Goal: Task Accomplishment & Management: Complete application form

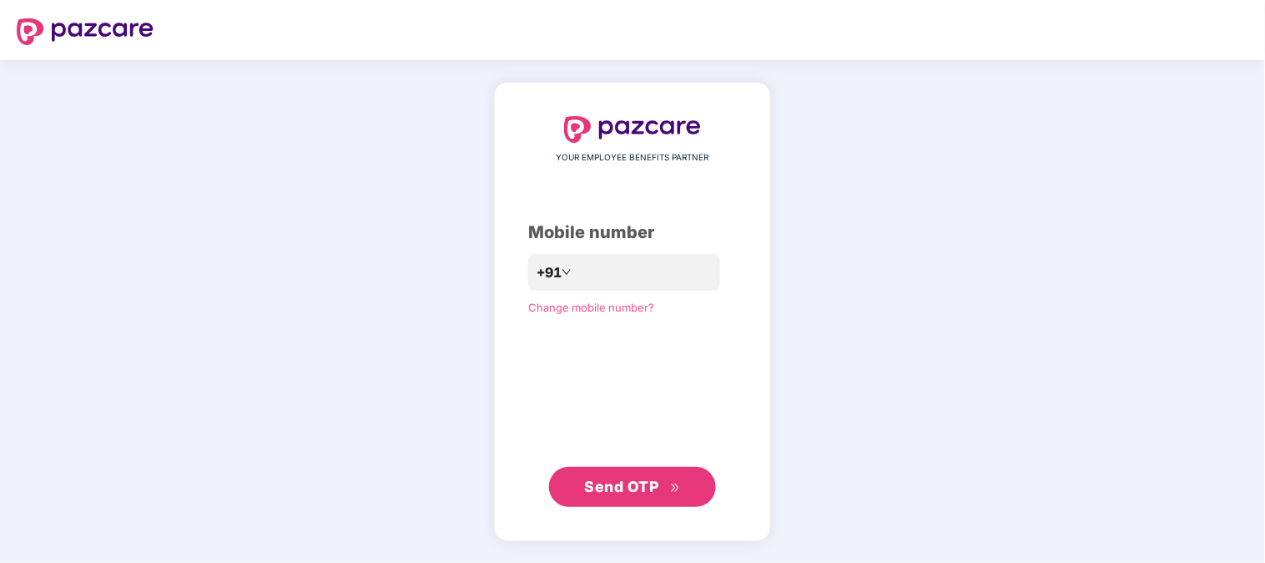
click at [621, 492] on span "Send OTP" at bounding box center [622, 486] width 74 height 18
click at [613, 480] on span "Send OTP" at bounding box center [622, 486] width 74 height 18
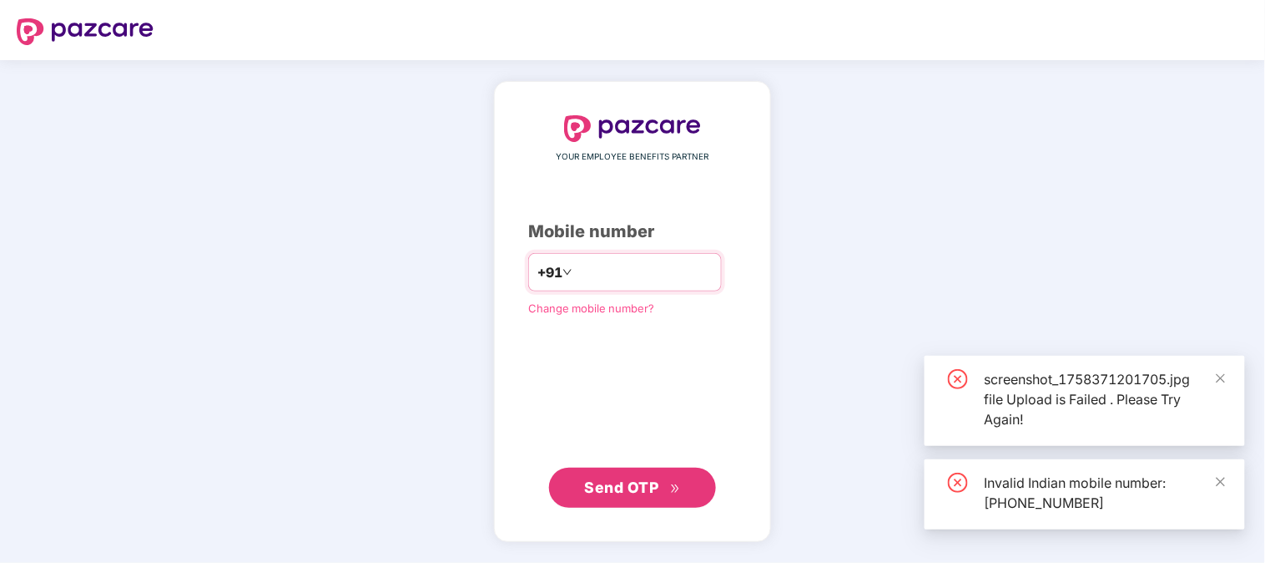
click at [576, 269] on input "**********" at bounding box center [644, 272] width 137 height 27
type input "**********"
click at [634, 477] on span "Send OTP" at bounding box center [633, 487] width 96 height 23
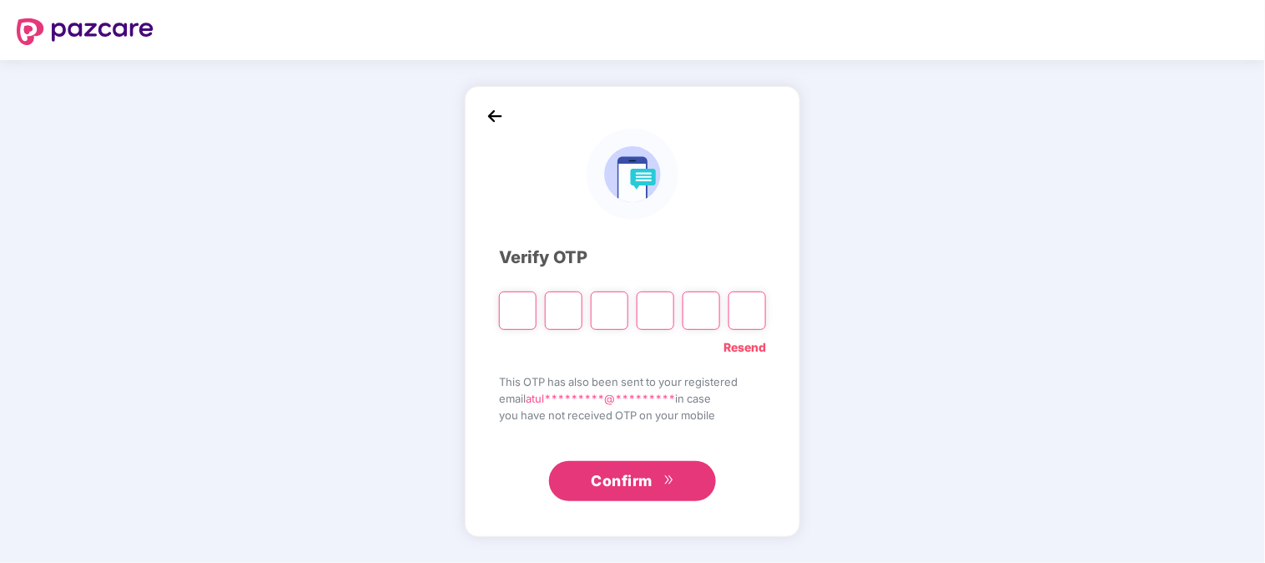
type input "*"
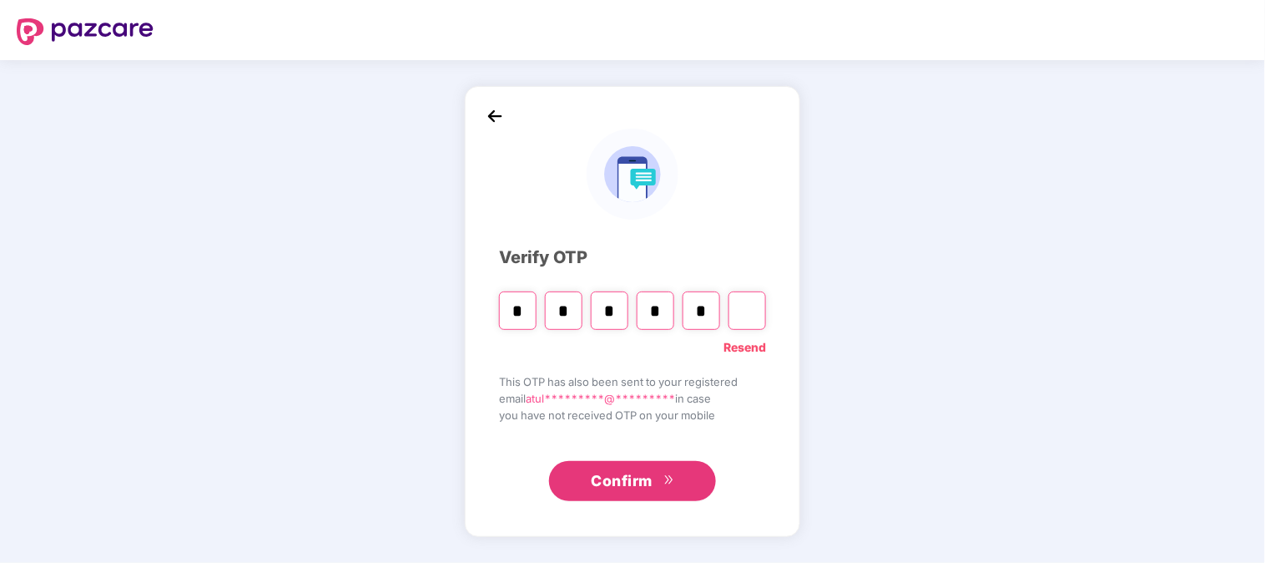
type input "*"
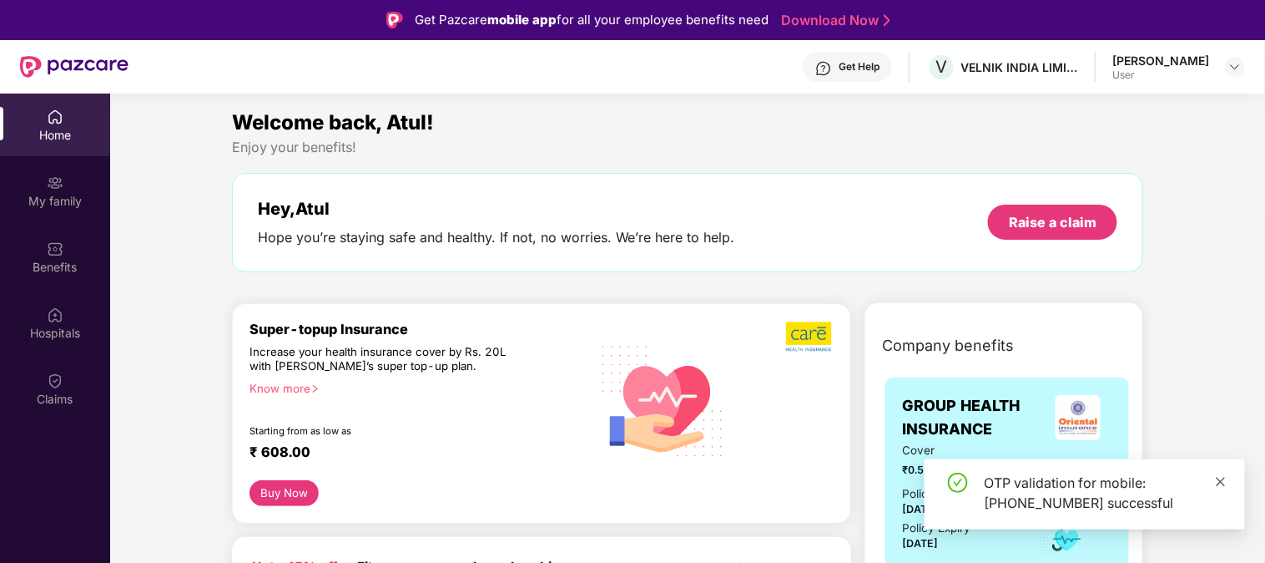
click at [1218, 480] on icon "close" at bounding box center [1221, 482] width 12 height 12
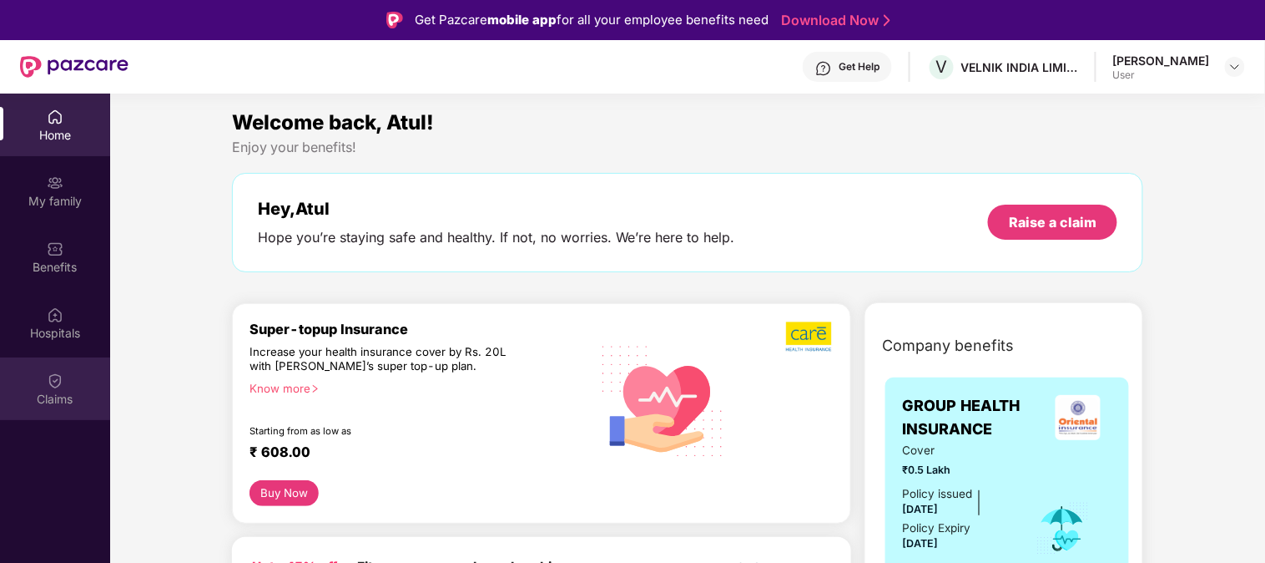
click at [71, 379] on div "Claims" at bounding box center [55, 388] width 110 height 63
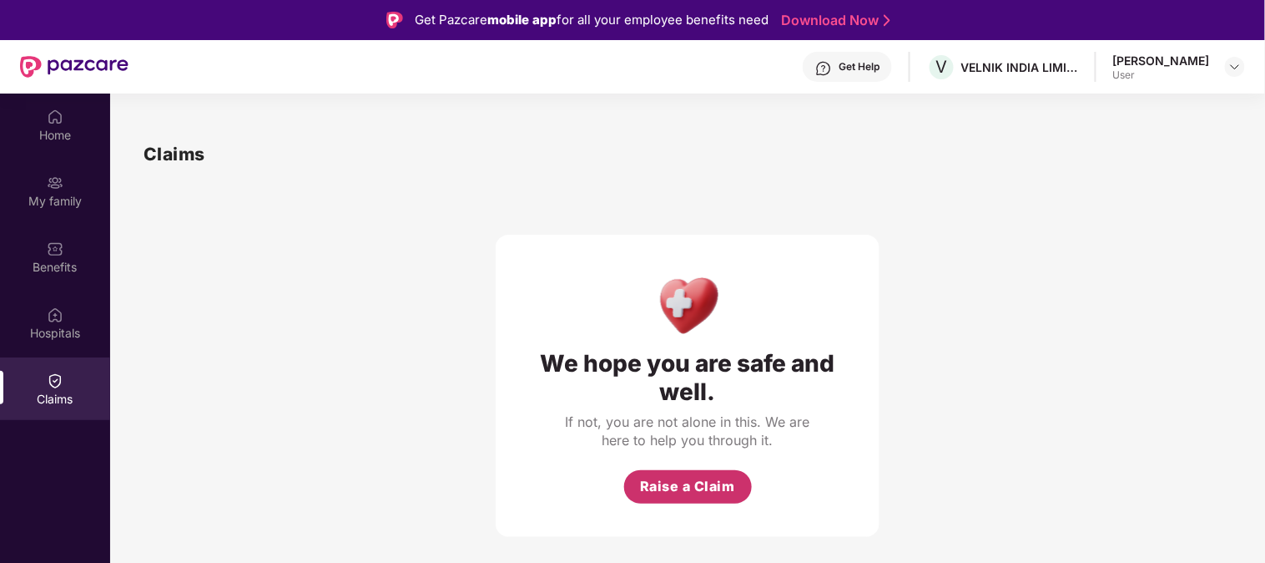
click at [649, 487] on span "Raise a Claim" at bounding box center [687, 486] width 95 height 21
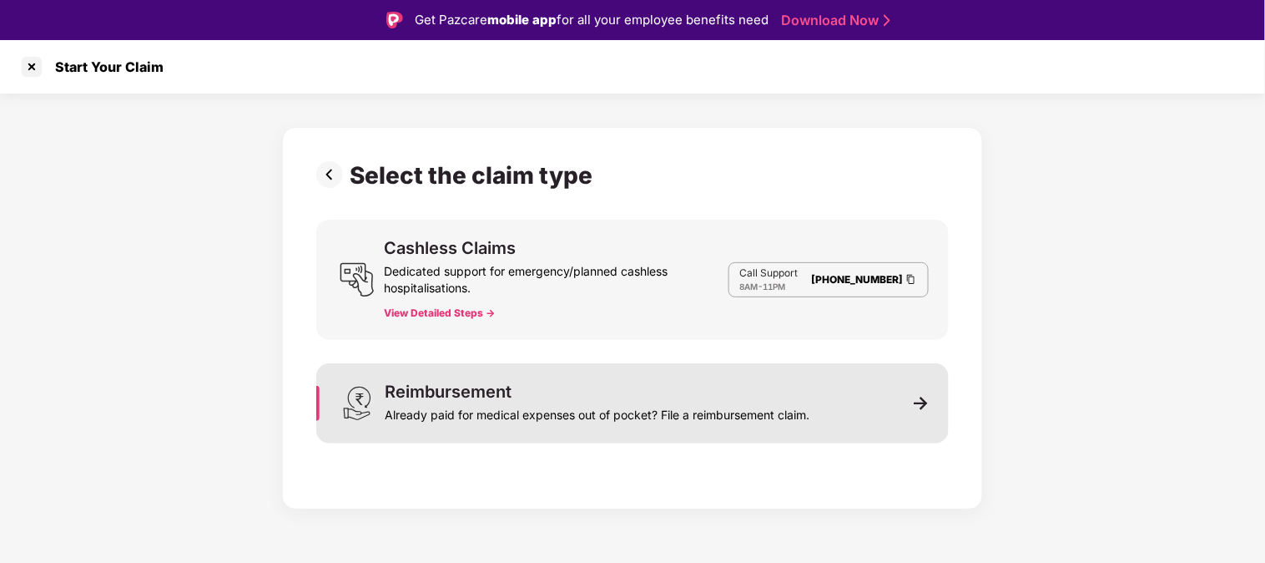
click at [532, 396] on div "Reimbursement Already paid for medical expenses out of pocket? File a reimburse…" at bounding box center [597, 403] width 425 height 40
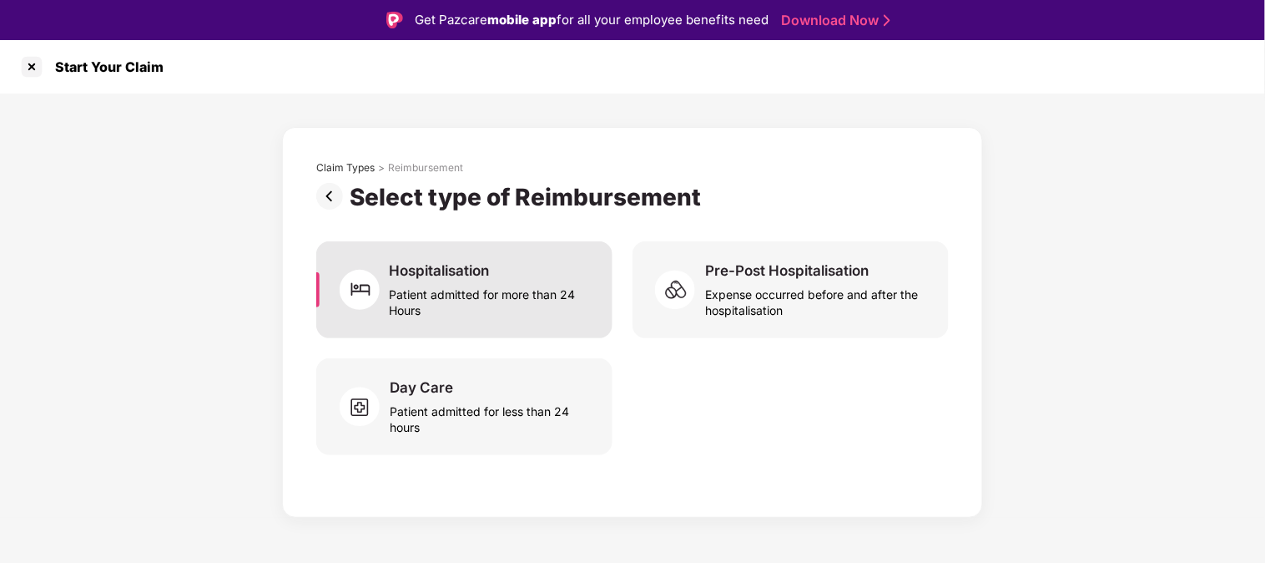
click at [482, 299] on div "Patient admitted for more than 24 Hours" at bounding box center [491, 299] width 203 height 38
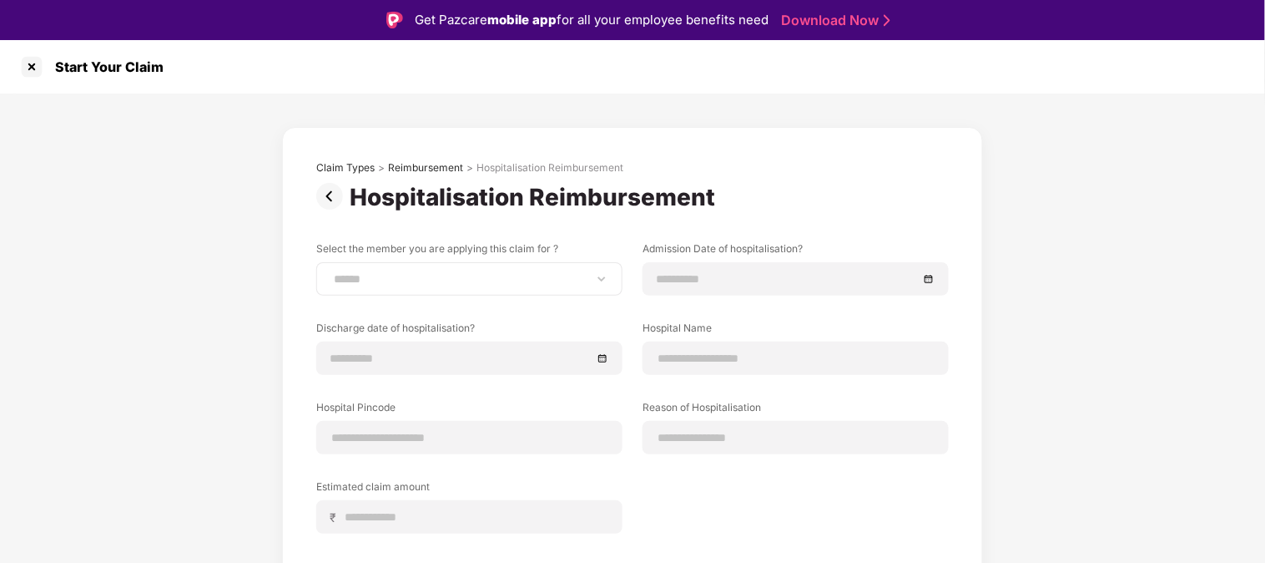
click at [431, 287] on div "**********" at bounding box center [469, 278] width 306 height 33
click at [487, 288] on div "**********" at bounding box center [469, 278] width 306 height 33
click at [597, 279] on select "**********" at bounding box center [469, 278] width 278 height 13
select select "**********"
click at [330, 272] on select "**********" at bounding box center [469, 278] width 278 height 13
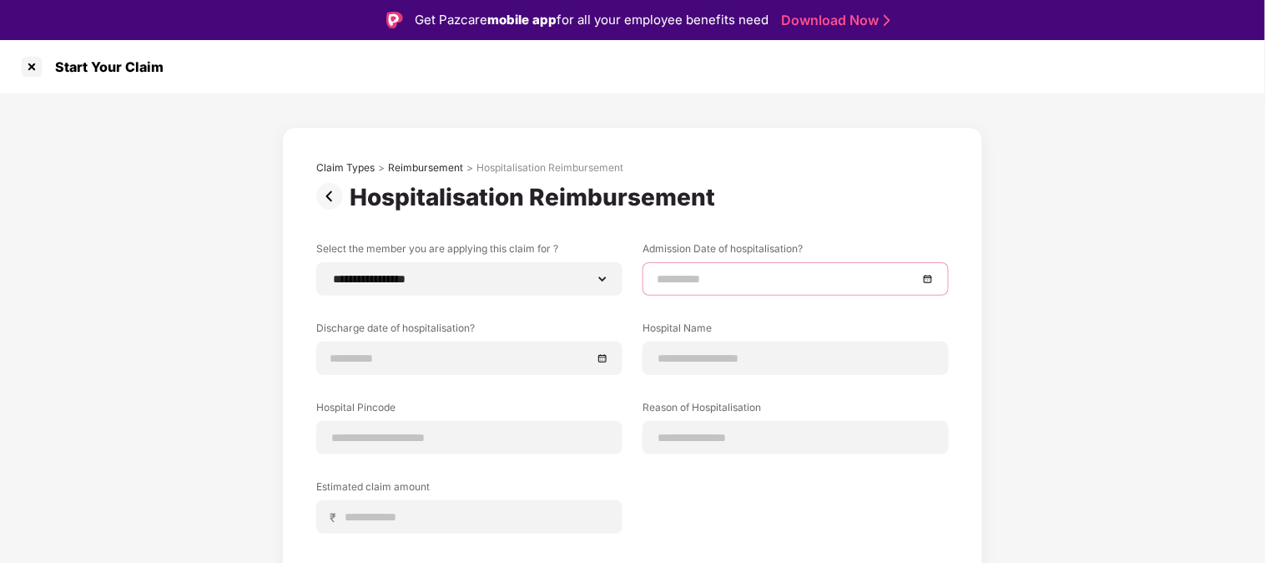
click at [720, 287] on input at bounding box center [787, 279] width 261 height 18
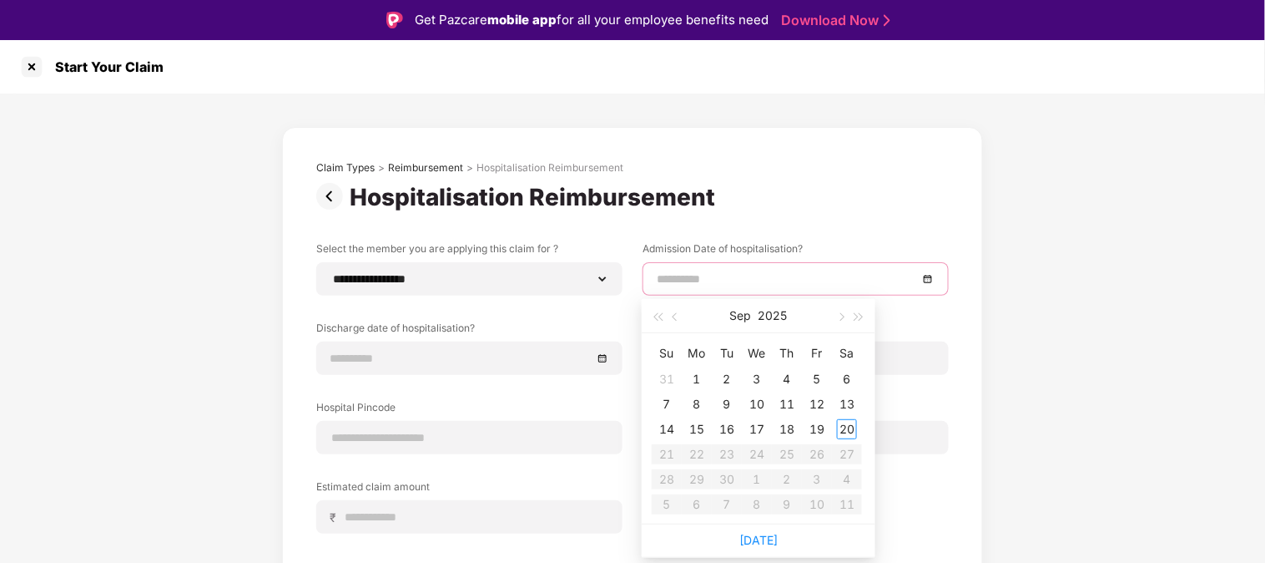
type input "**********"
click at [673, 314] on span "button" at bounding box center [677, 317] width 8 height 8
type input "**********"
drag, startPoint x: 790, startPoint y: 453, endPoint x: 781, endPoint y: 452, distance: 8.5
click at [786, 453] on div "21" at bounding box center [787, 454] width 20 height 20
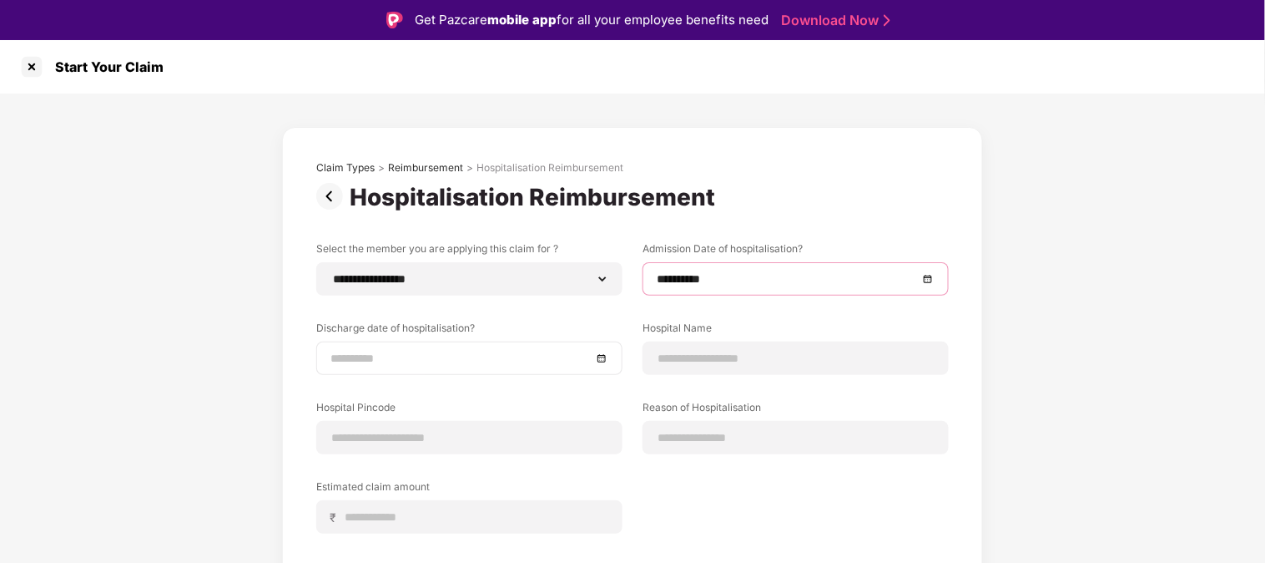
click at [440, 361] on input at bounding box center [460, 358] width 261 height 18
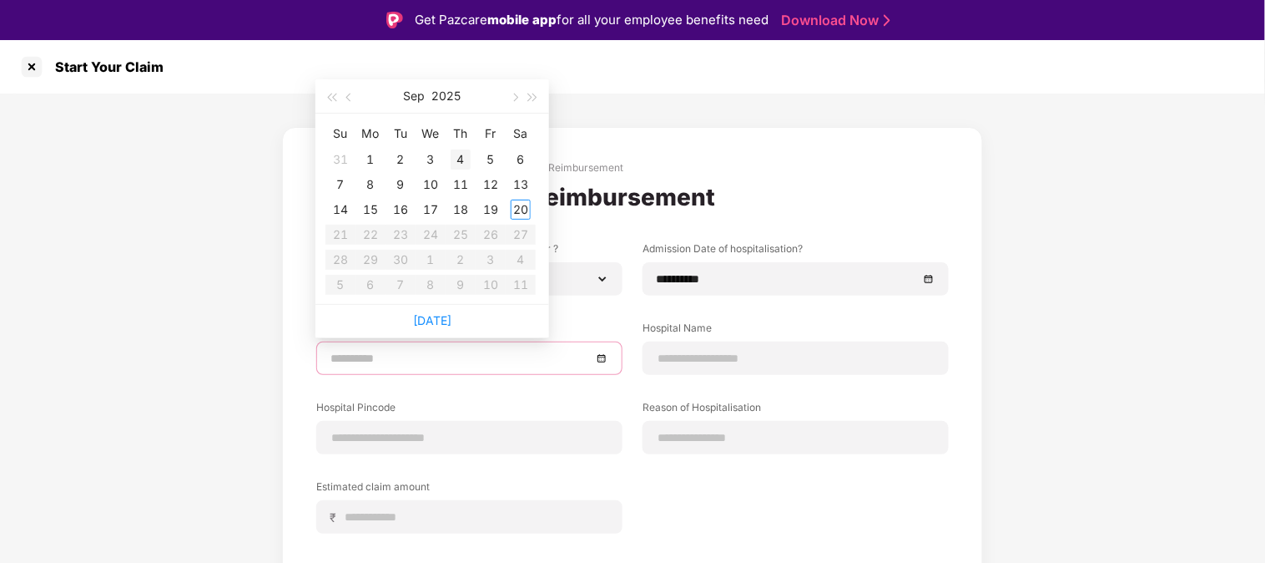
type input "**********"
click at [513, 98] on span "button" at bounding box center [514, 97] width 8 height 8
click at [348, 93] on span "button" at bounding box center [350, 97] width 8 height 8
type input "**********"
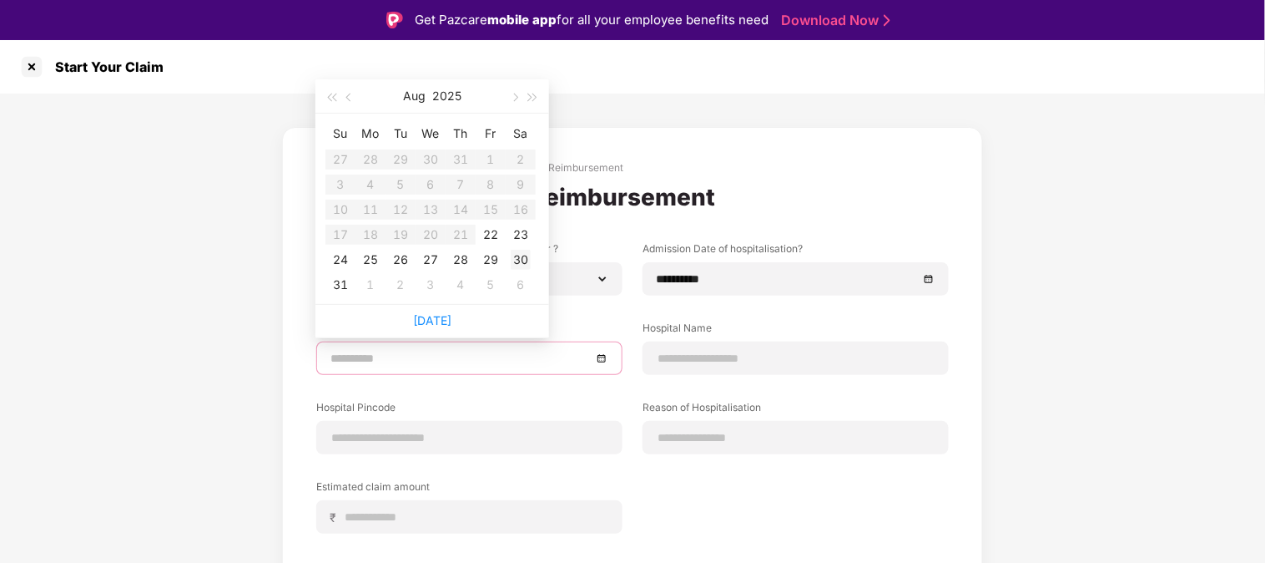
type input "**********"
click at [515, 255] on div "30" at bounding box center [521, 260] width 20 height 20
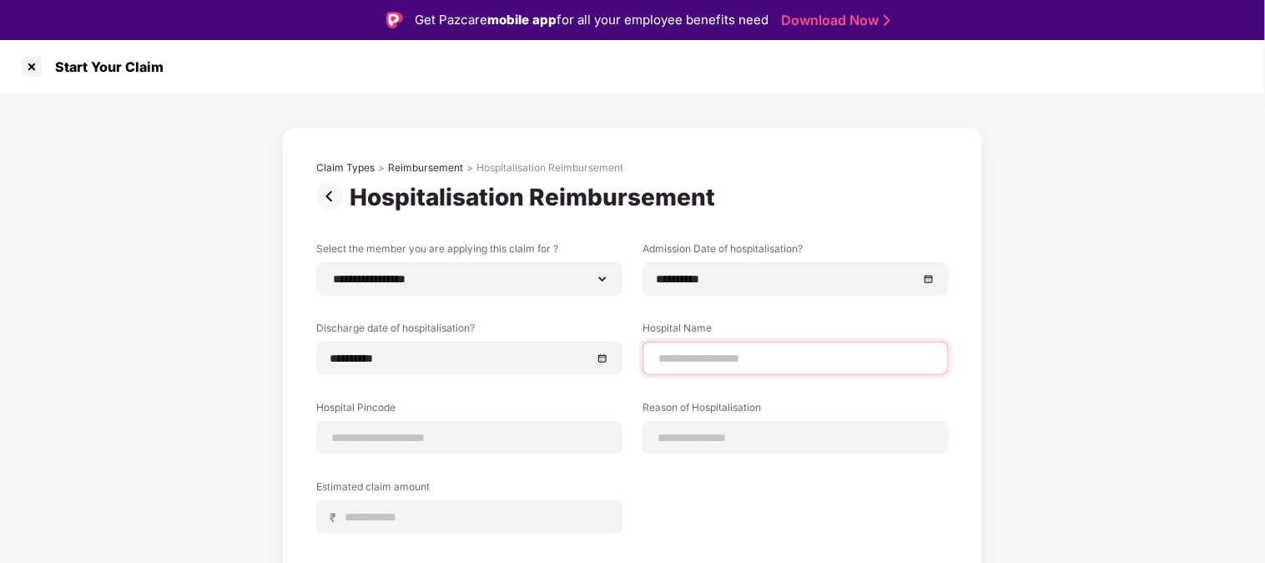
click at [696, 361] on input at bounding box center [796, 359] width 278 height 18
type input "**********"
click at [368, 444] on input at bounding box center [469, 438] width 278 height 18
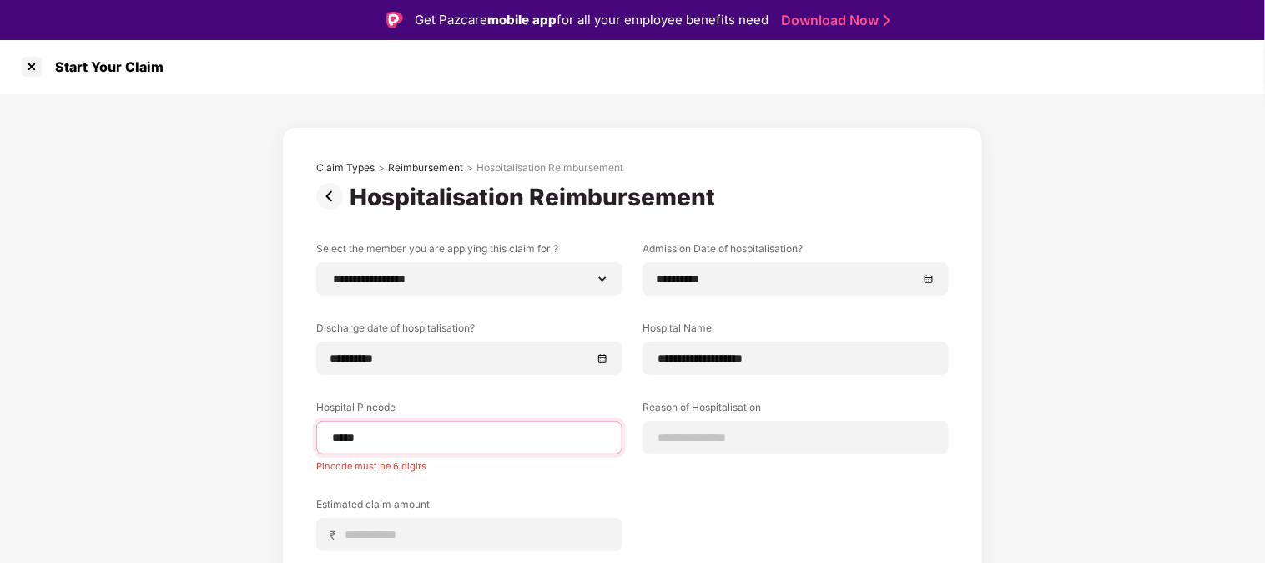
type input "******"
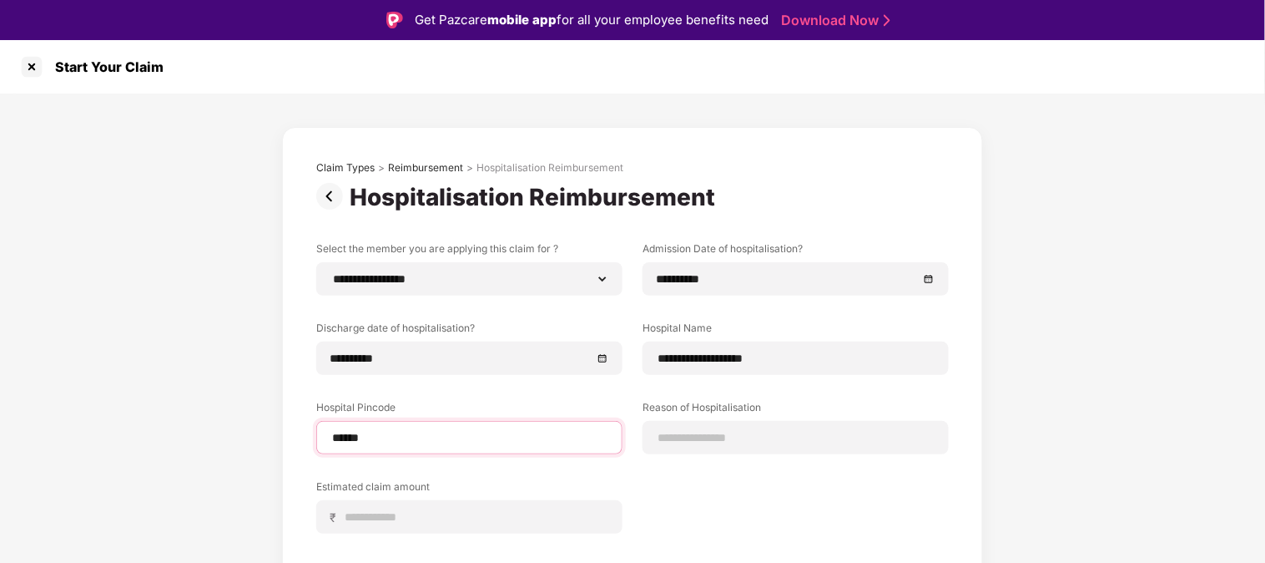
select select "*****"
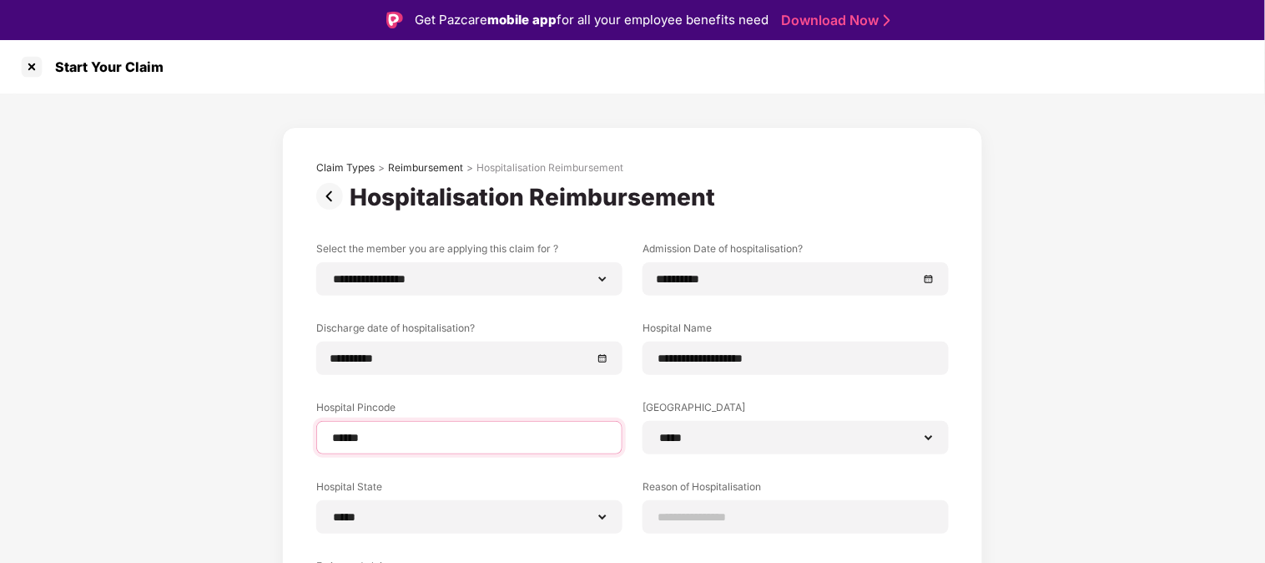
type input "******"
click at [609, 479] on label "Hospital State" at bounding box center [469, 489] width 306 height 21
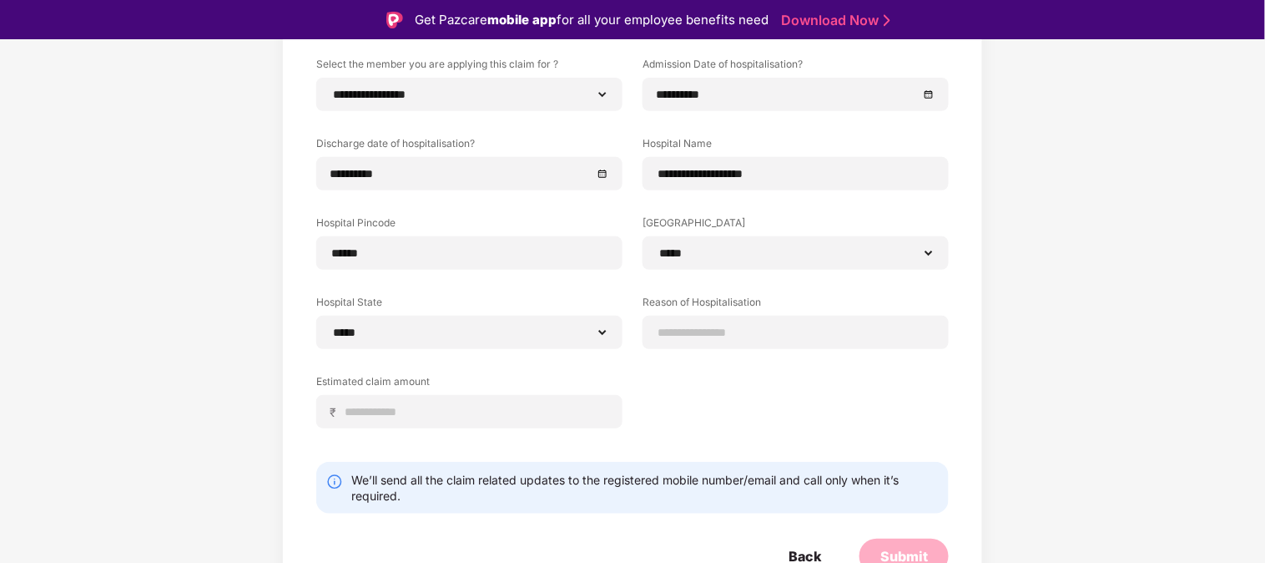
scroll to position [185, 0]
click at [719, 328] on input at bounding box center [796, 332] width 278 height 18
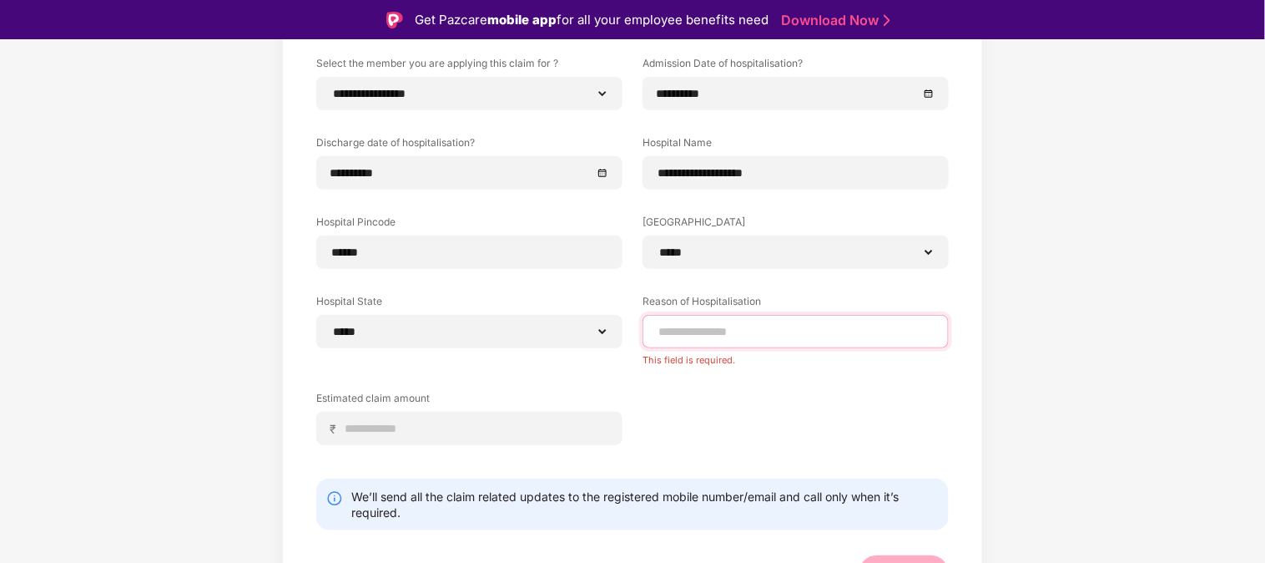
paste input "**********"
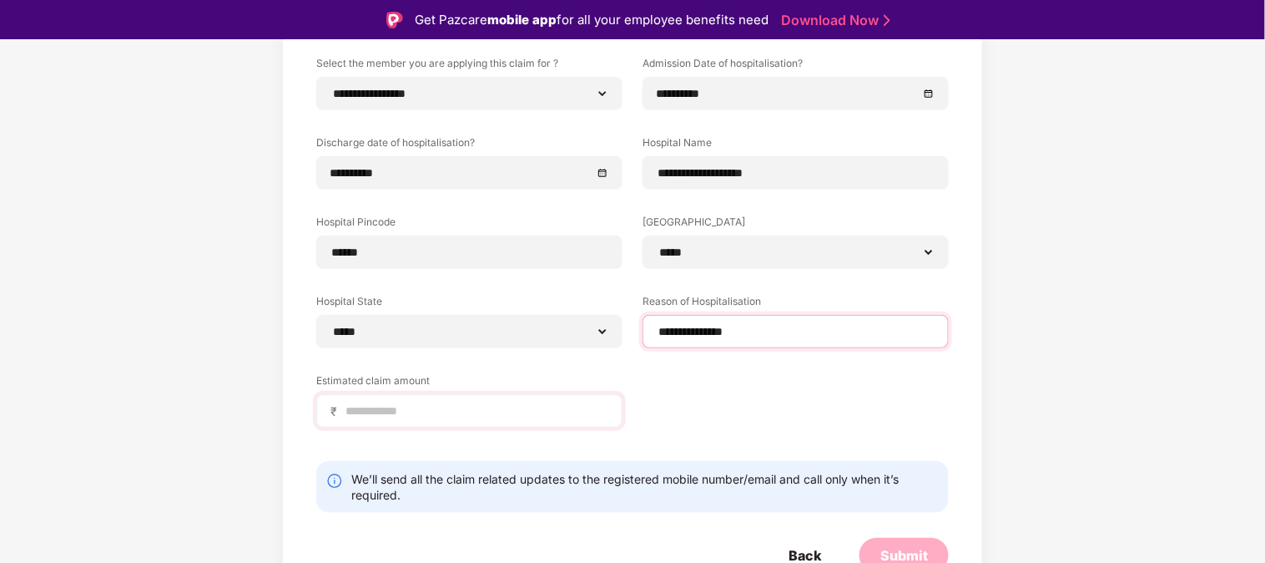
type input "**********"
click at [444, 413] on input at bounding box center [476, 411] width 265 height 18
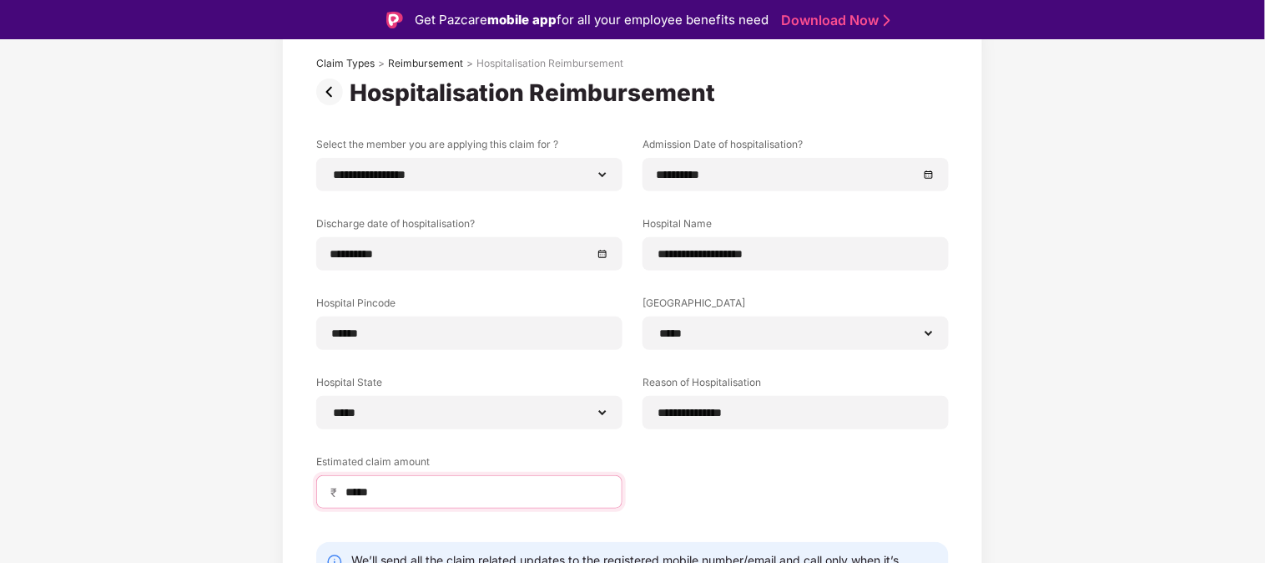
scroll to position [197, 0]
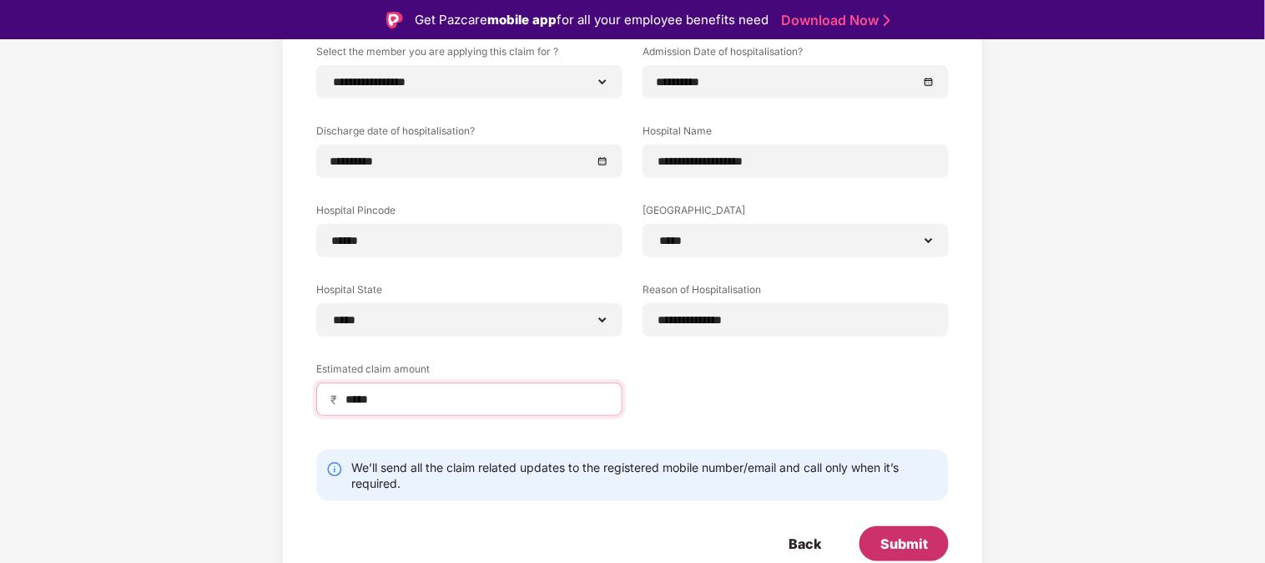
type input "*****"
click at [900, 544] on div "Submit" at bounding box center [904, 543] width 48 height 18
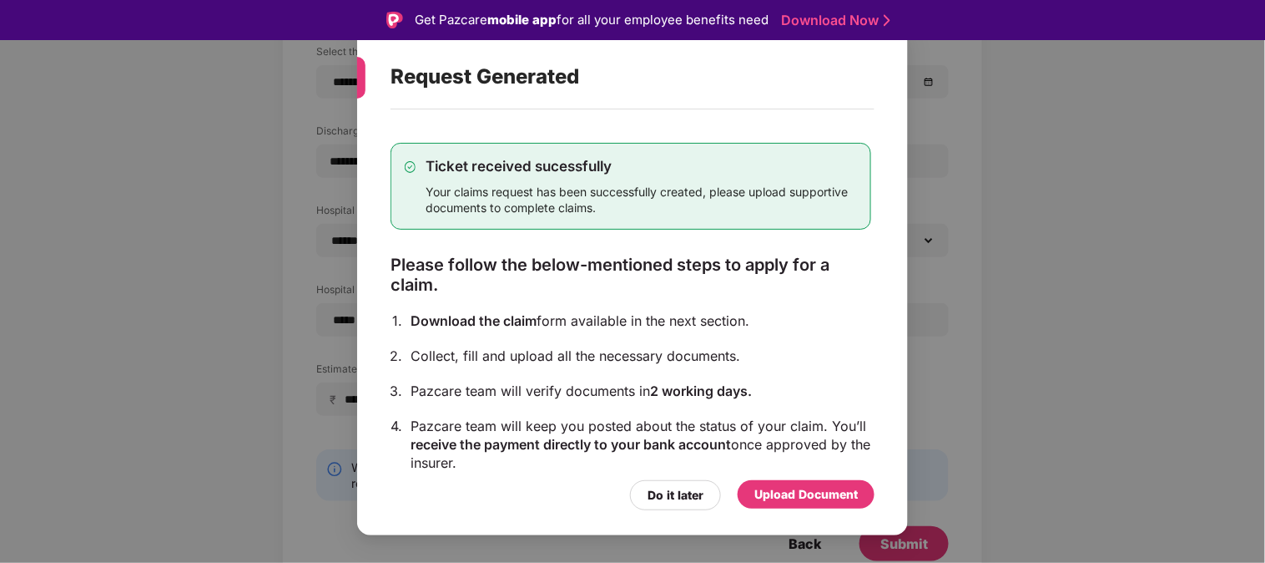
click at [795, 493] on div "Upload Document" at bounding box center [805, 494] width 103 height 18
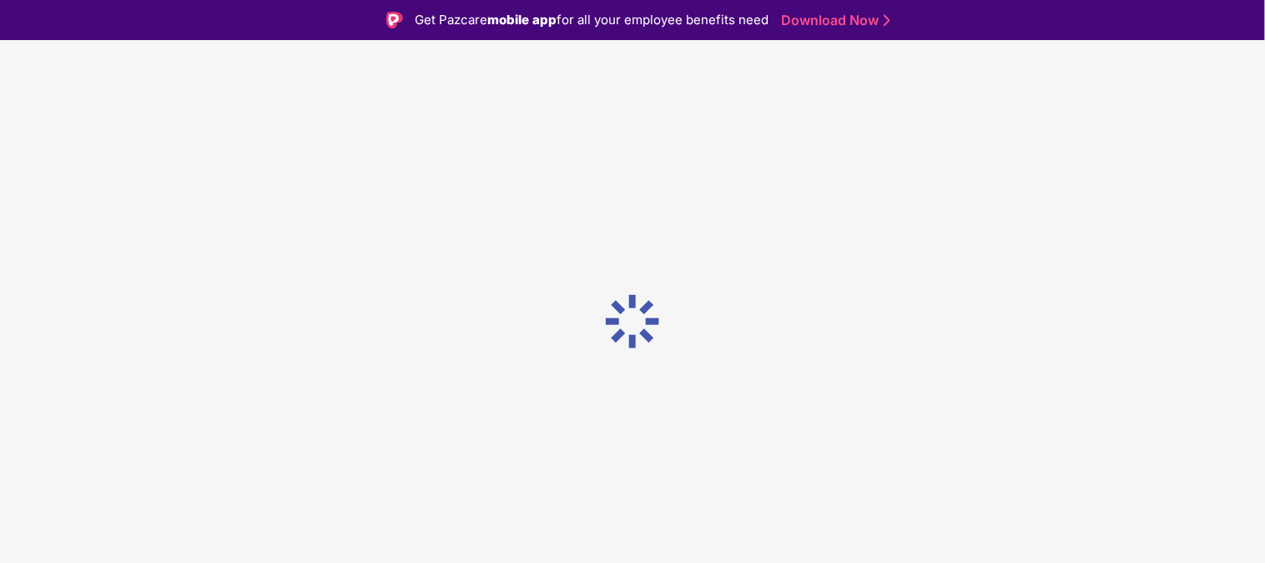
scroll to position [0, 0]
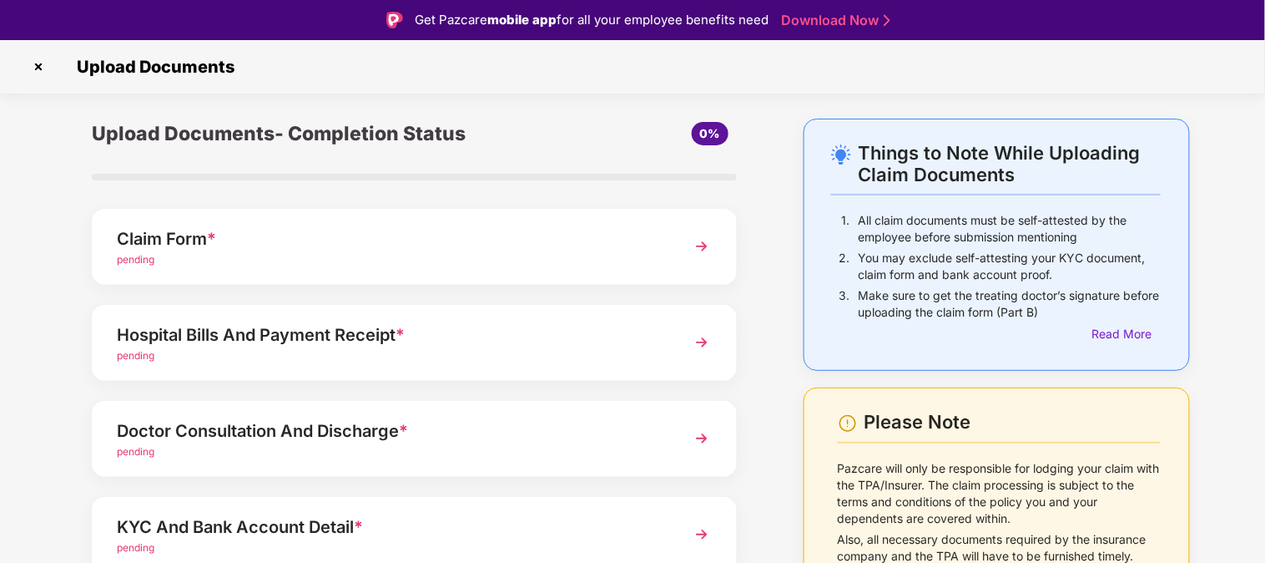
click at [184, 239] on div "Claim Form *" at bounding box center [389, 238] width 545 height 27
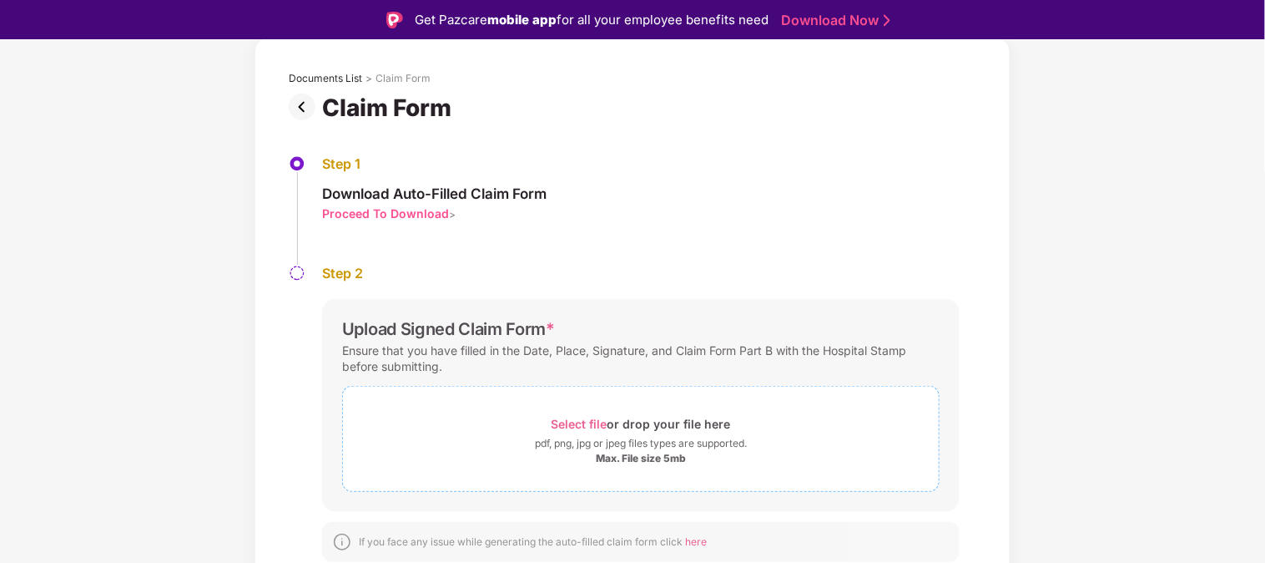
scroll to position [82, 0]
click at [595, 420] on span "Select file" at bounding box center [580, 423] width 56 height 14
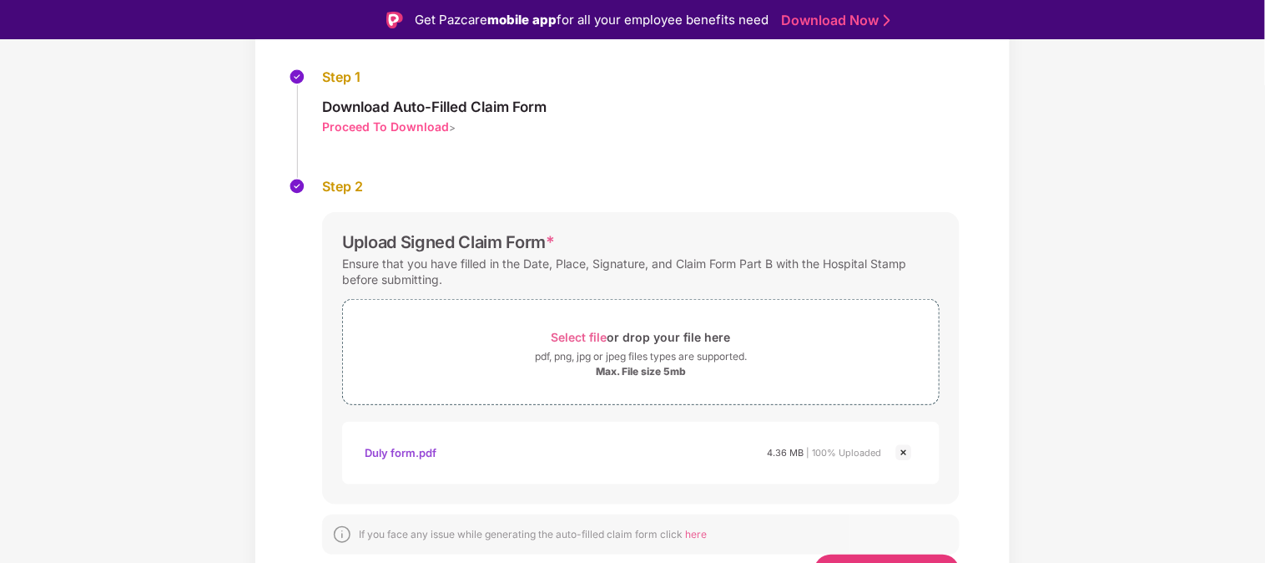
scroll to position [204, 0]
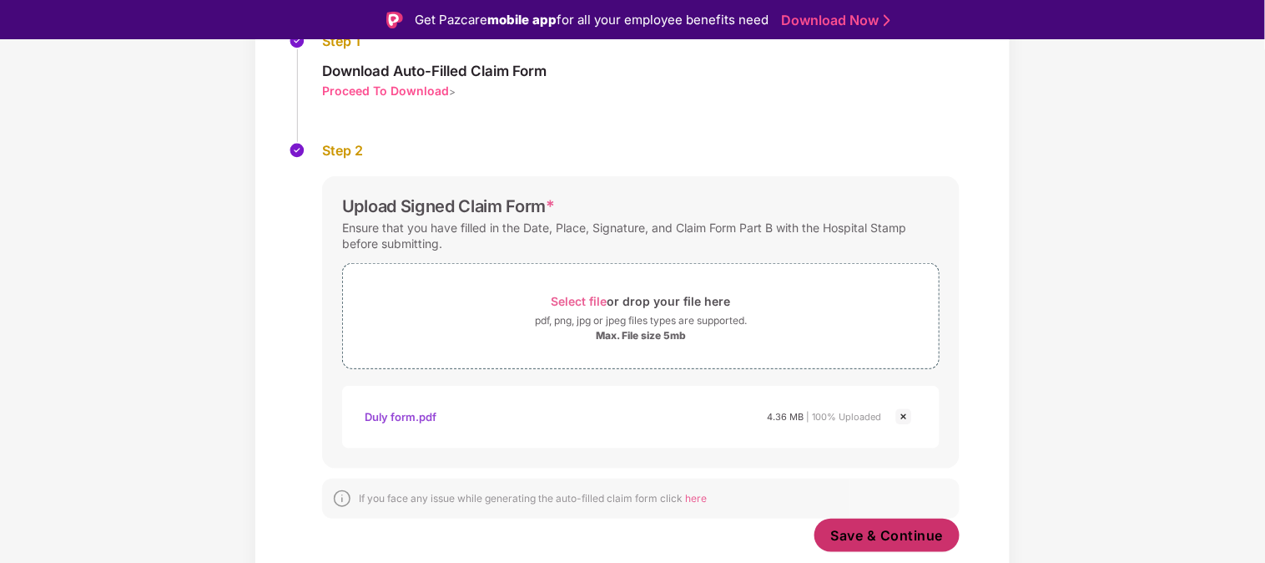
click at [856, 523] on button "Save & Continue" at bounding box center [888, 534] width 146 height 33
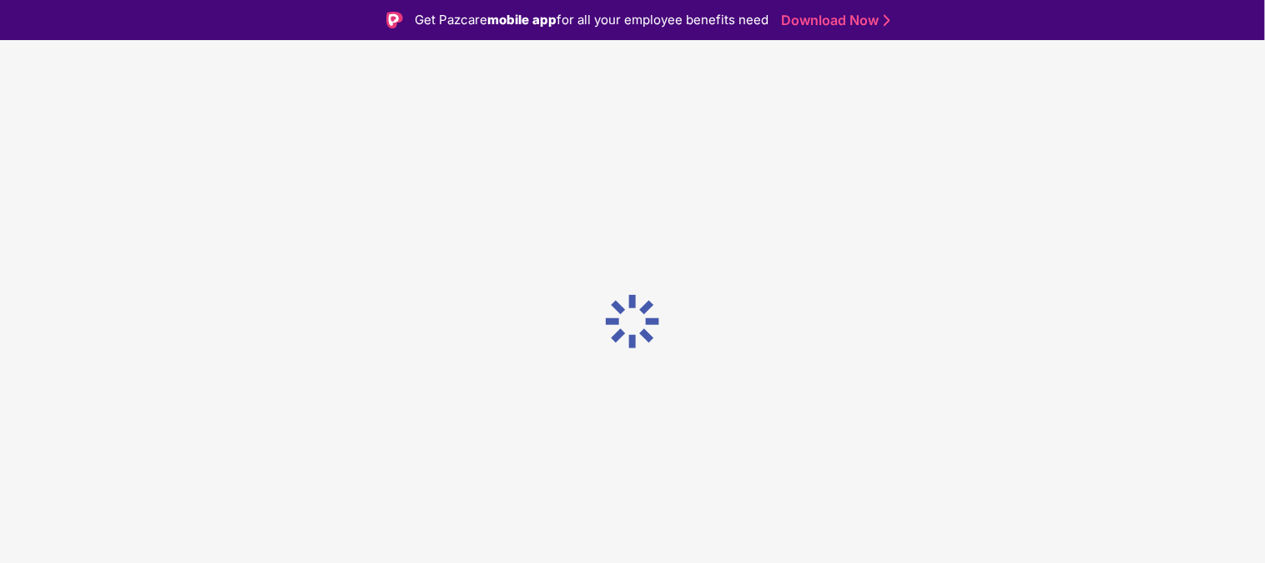
scroll to position [0, 0]
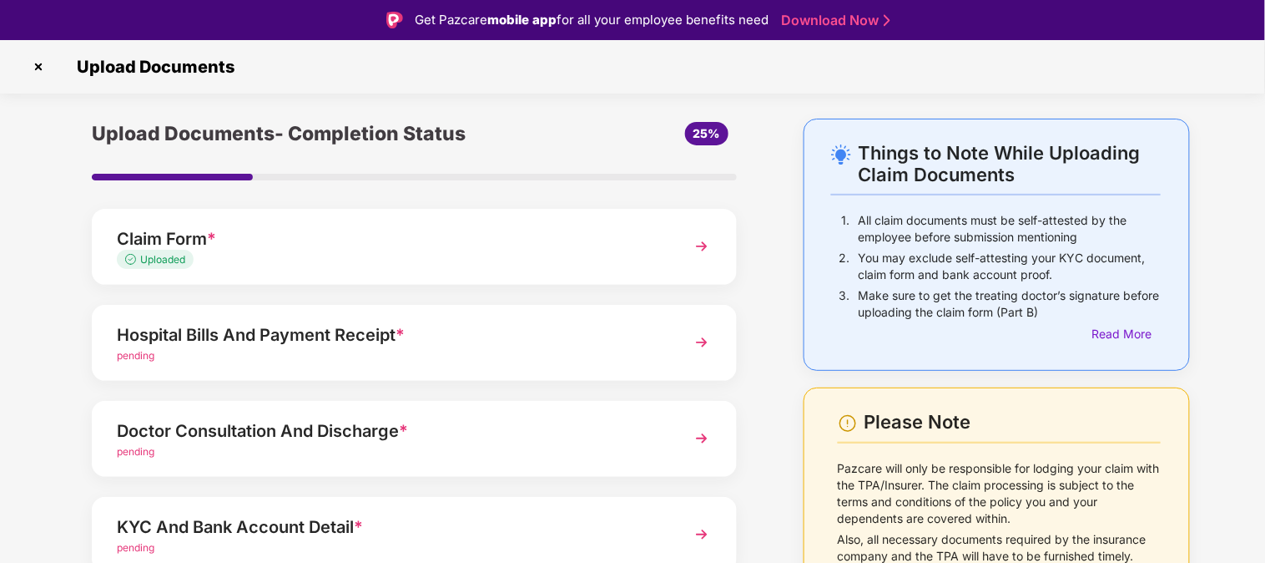
click at [295, 335] on div "Hospital Bills And Payment Receipt *" at bounding box center [389, 334] width 545 height 27
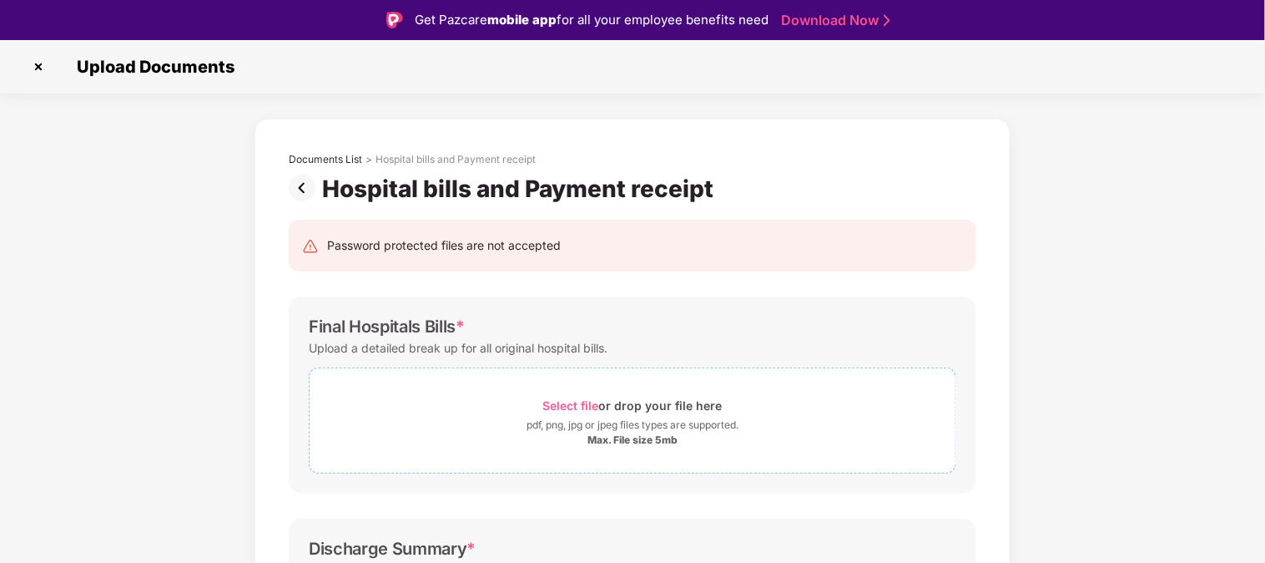
click at [568, 401] on span "Select file" at bounding box center [571, 405] width 56 height 14
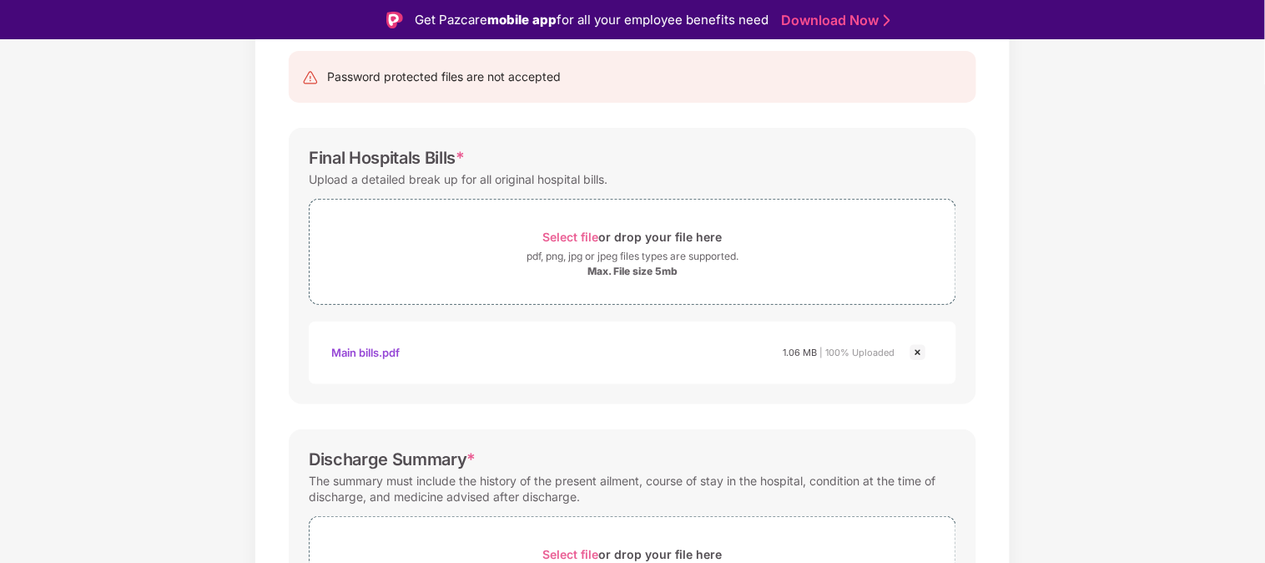
scroll to position [278, 0]
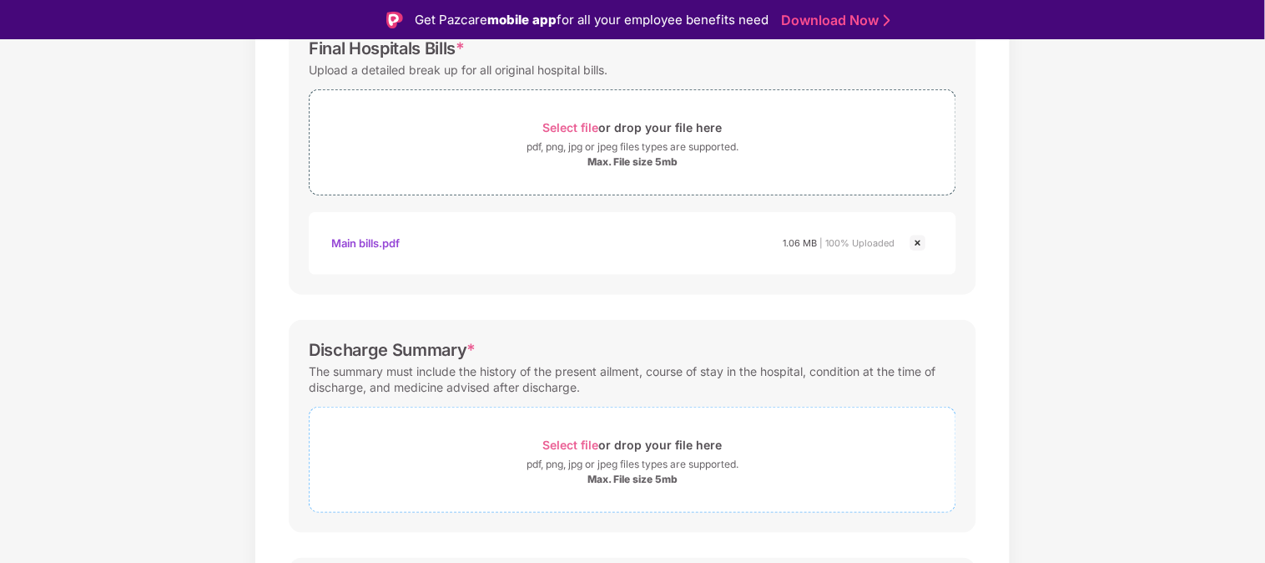
click at [585, 442] on span "Select file" at bounding box center [571, 444] width 56 height 14
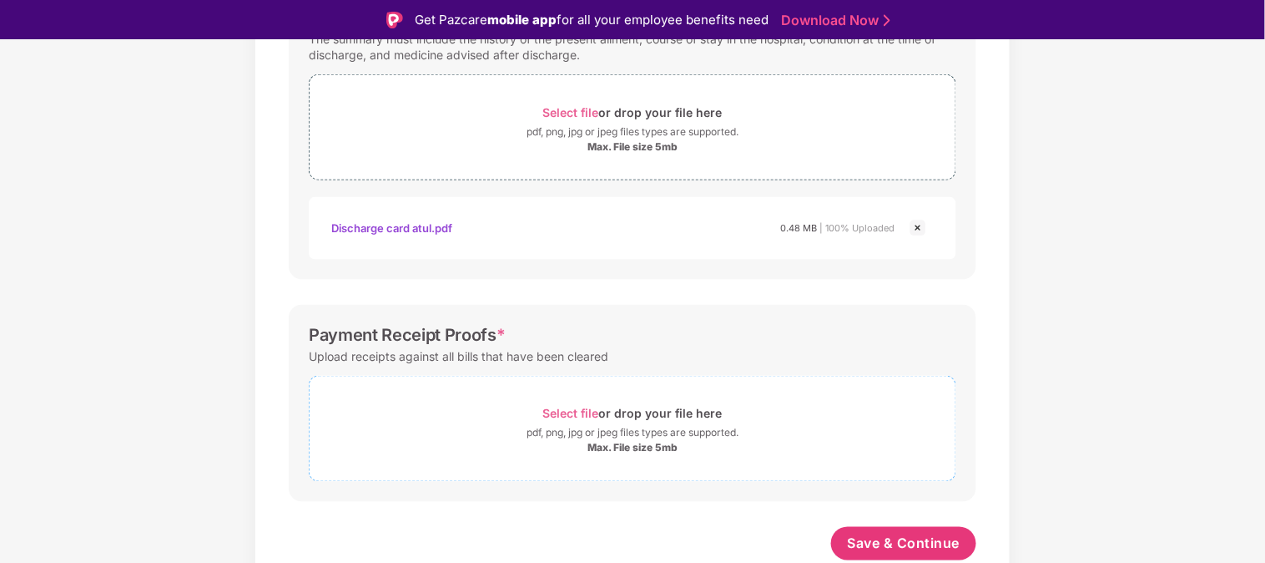
scroll to position [610, 0]
click at [891, 534] on span "Save & Continue" at bounding box center [904, 543] width 113 height 18
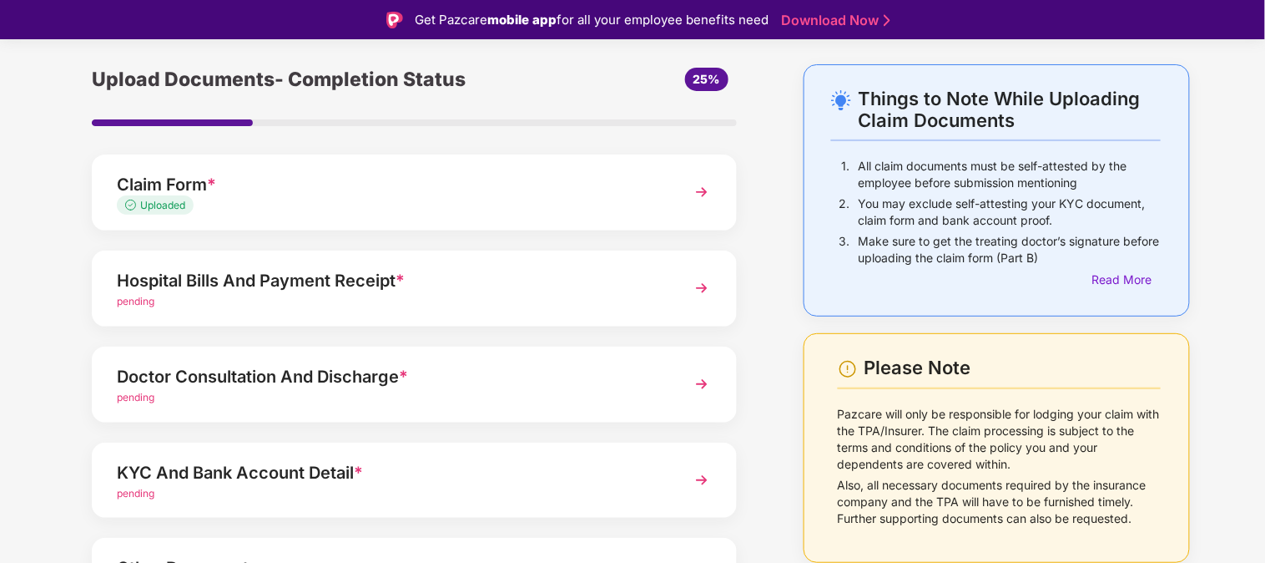
scroll to position [93, 0]
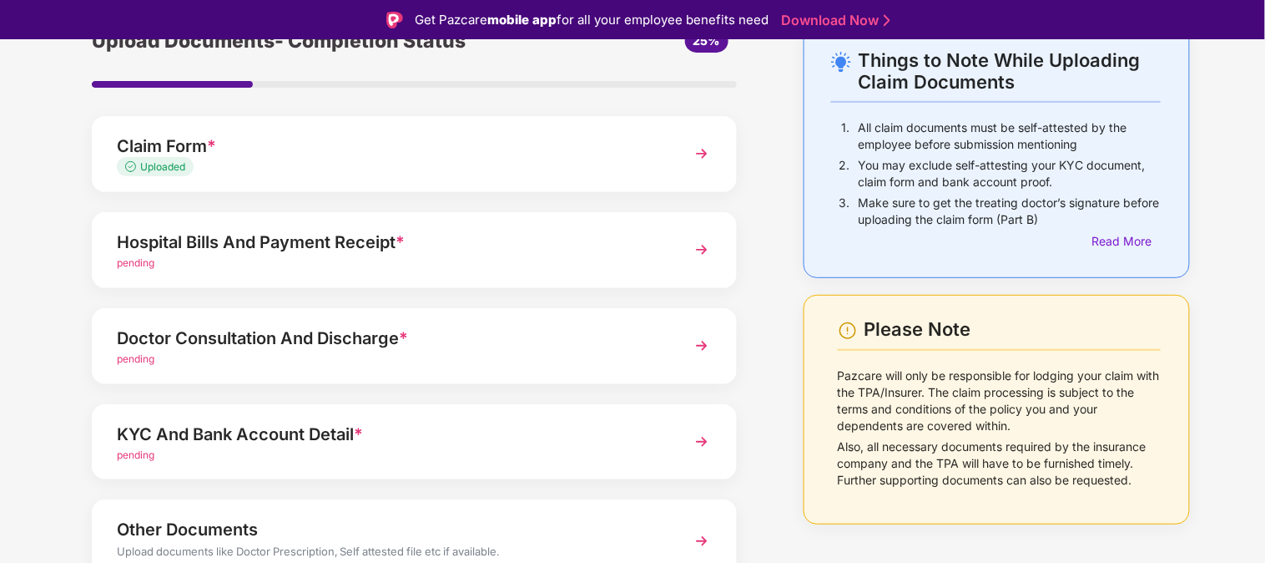
click at [336, 337] on div "Doctor Consultation And Discharge *" at bounding box center [389, 338] width 545 height 27
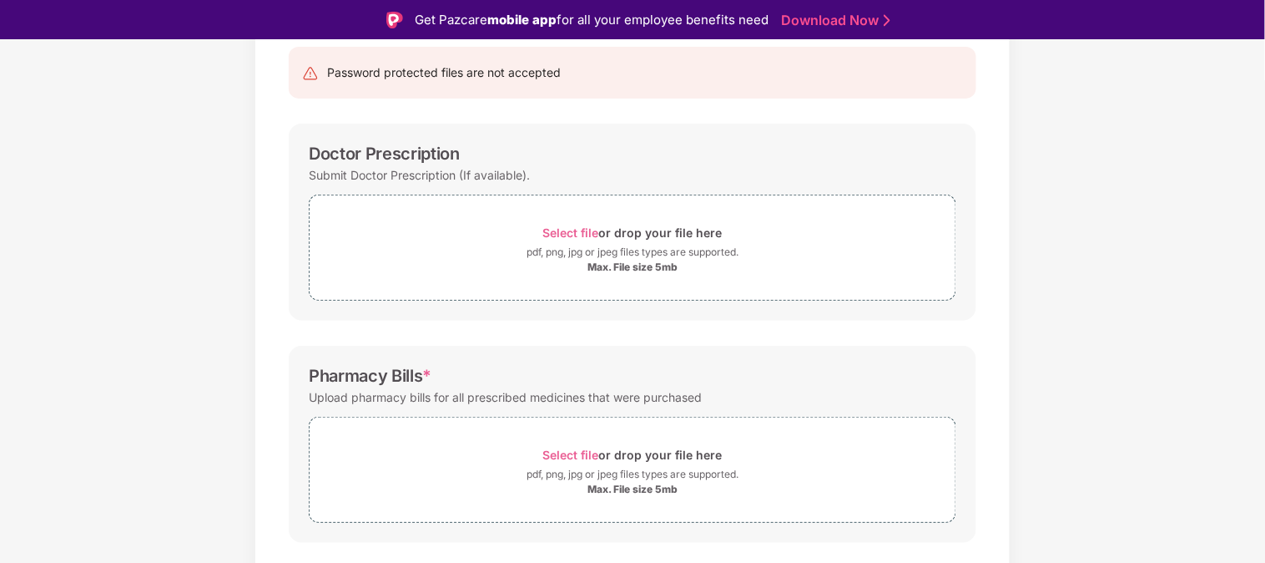
scroll to position [80, 0]
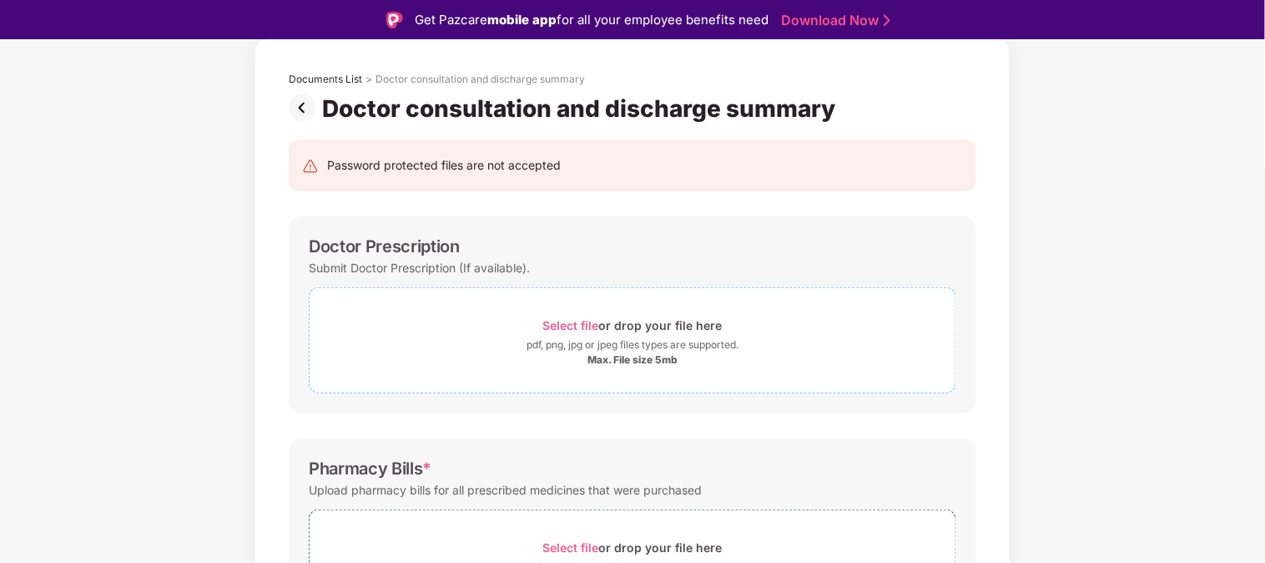
click at [579, 325] on span "Select file" at bounding box center [571, 325] width 56 height 14
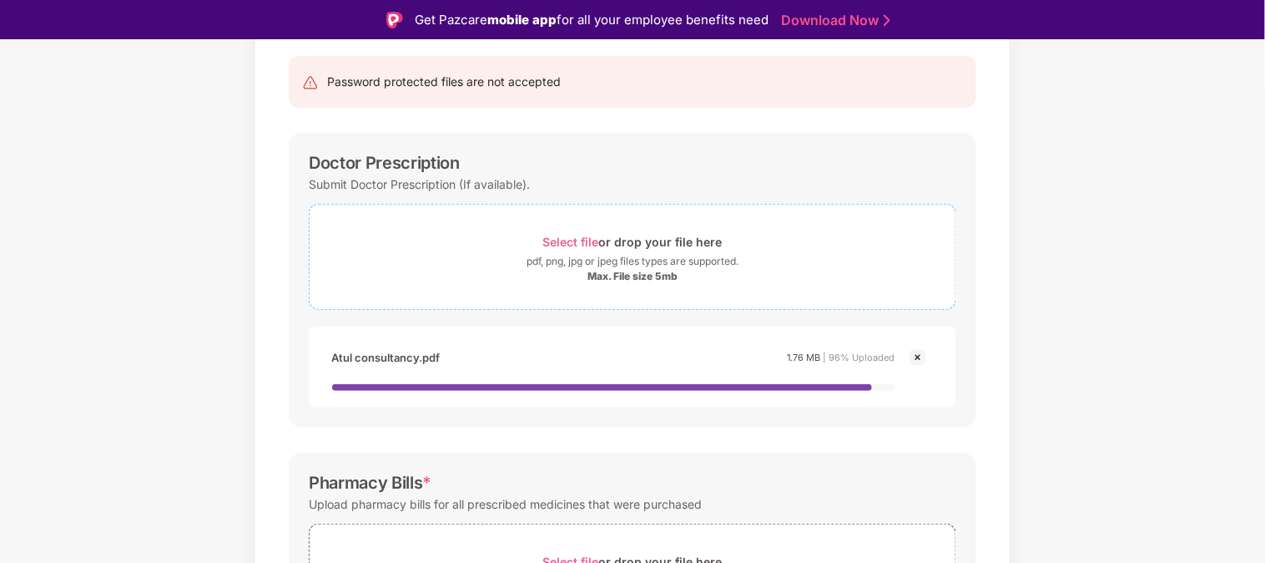
scroll to position [265, 0]
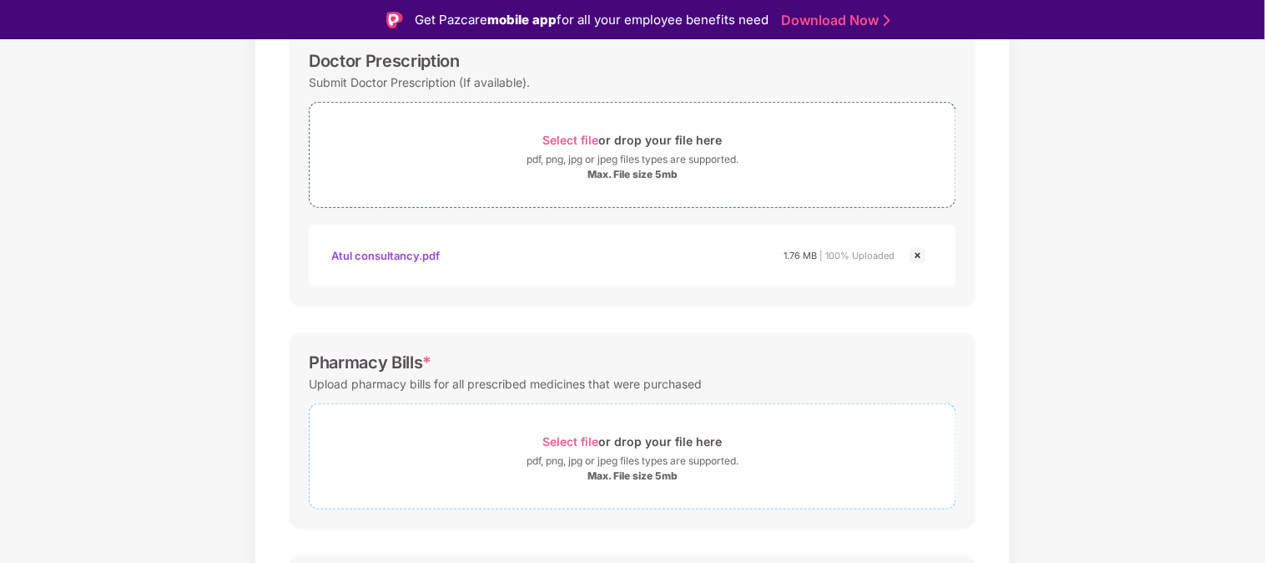
click at [578, 436] on span "Select file" at bounding box center [571, 441] width 56 height 14
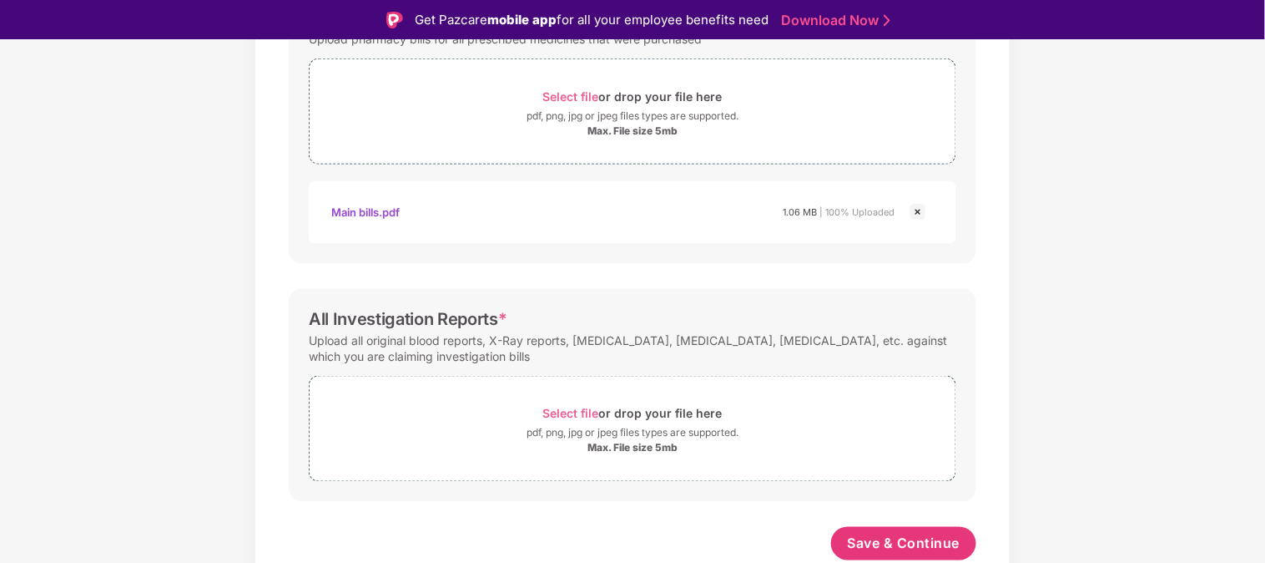
scroll to position [610, 0]
click at [885, 545] on span "Save & Continue" at bounding box center [904, 543] width 113 height 18
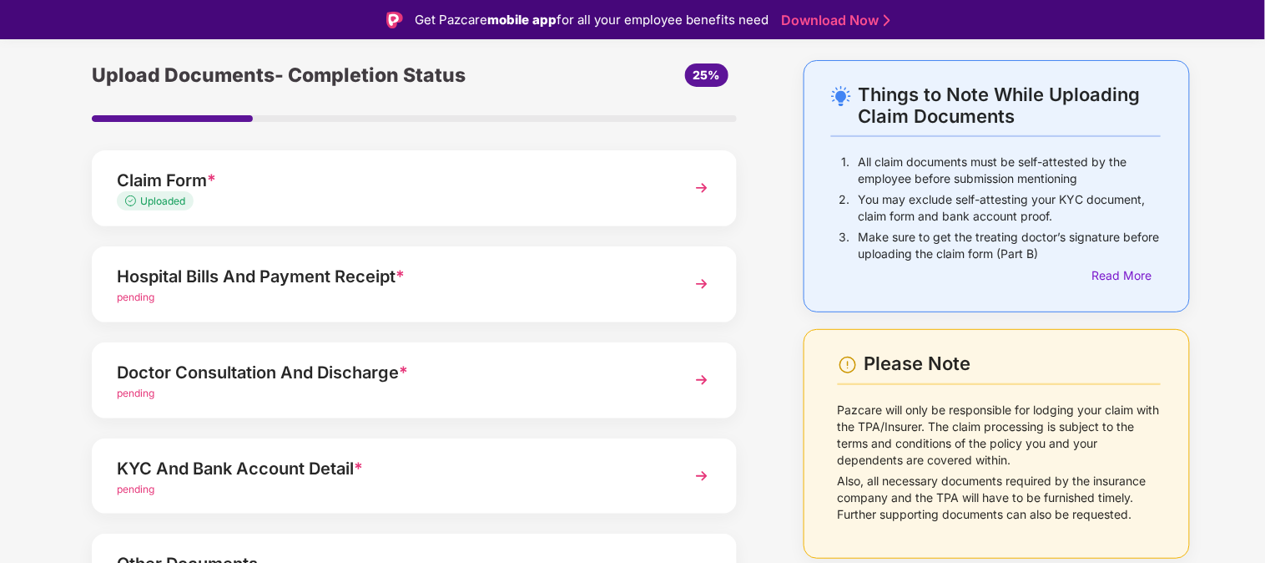
scroll to position [93, 0]
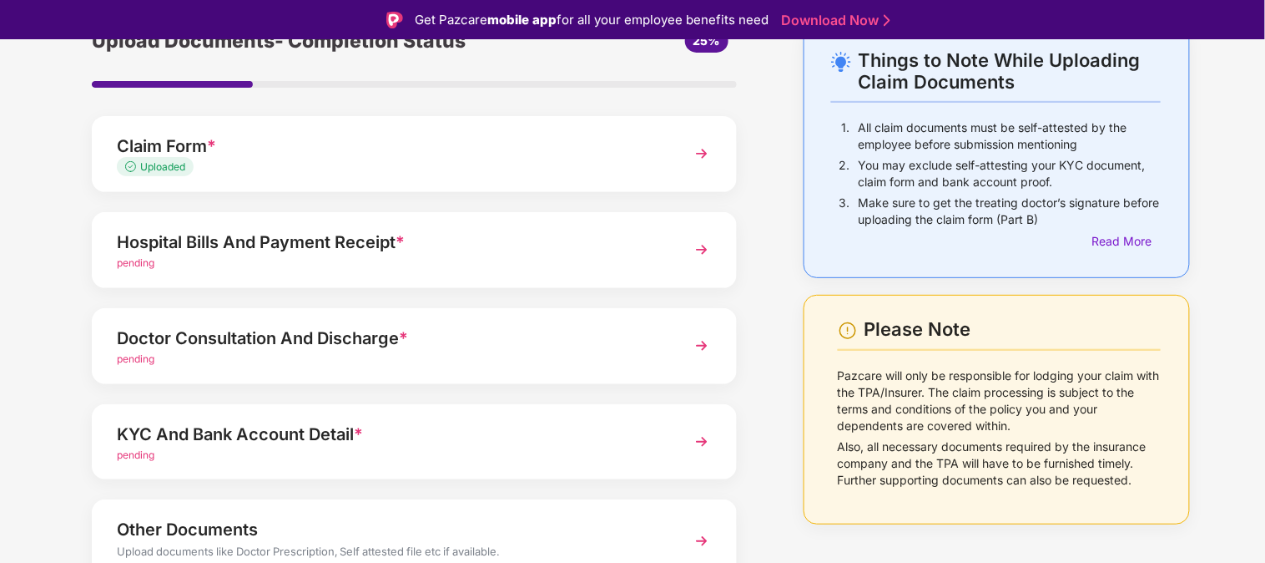
click at [648, 256] on div "pending" at bounding box center [389, 263] width 545 height 16
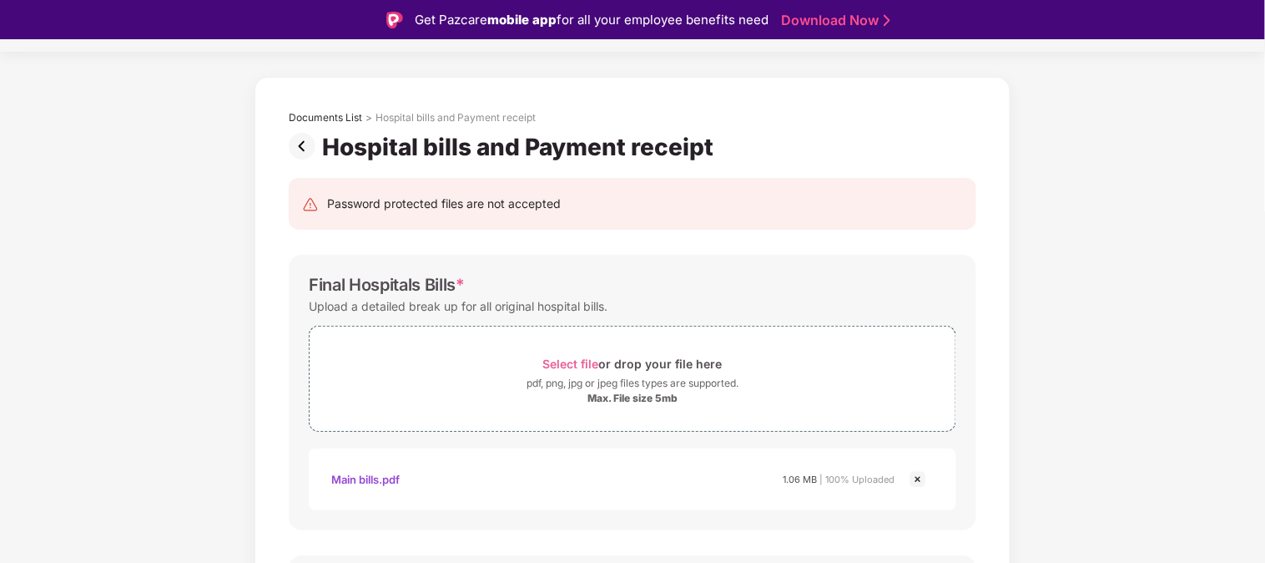
scroll to position [0, 0]
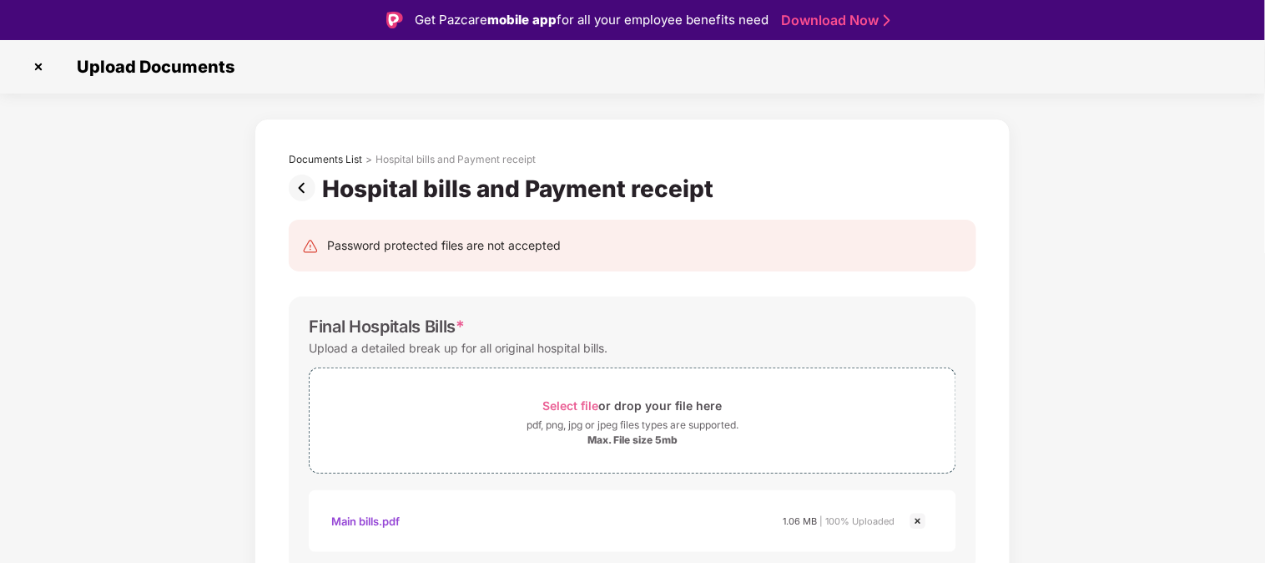
click at [919, 522] on img at bounding box center [918, 521] width 20 height 20
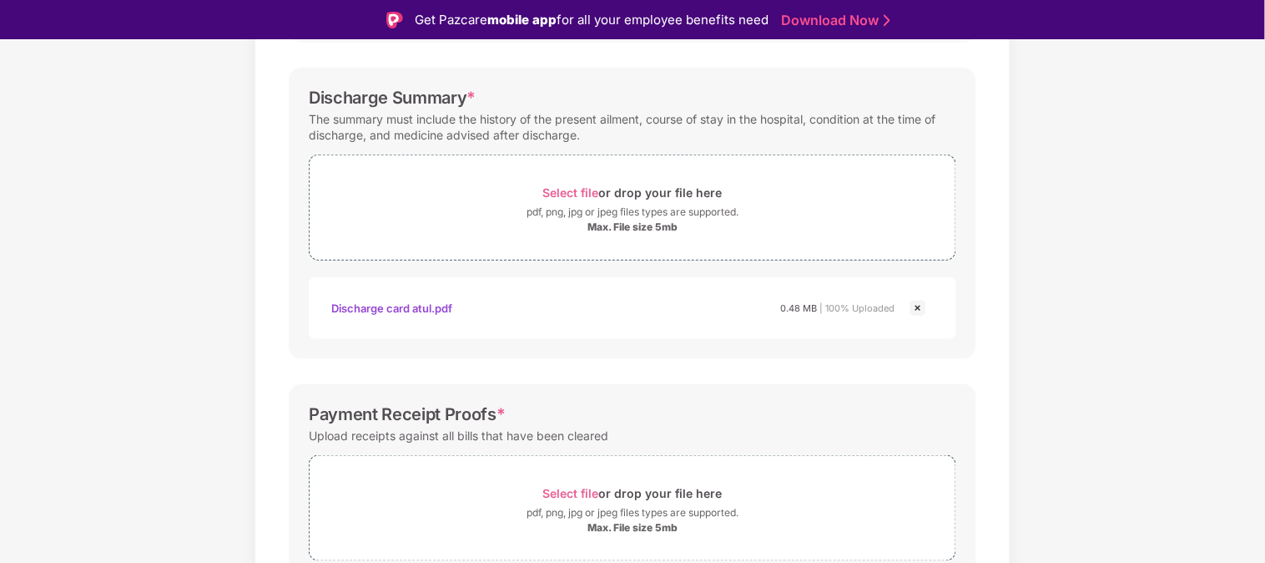
scroll to position [463, 0]
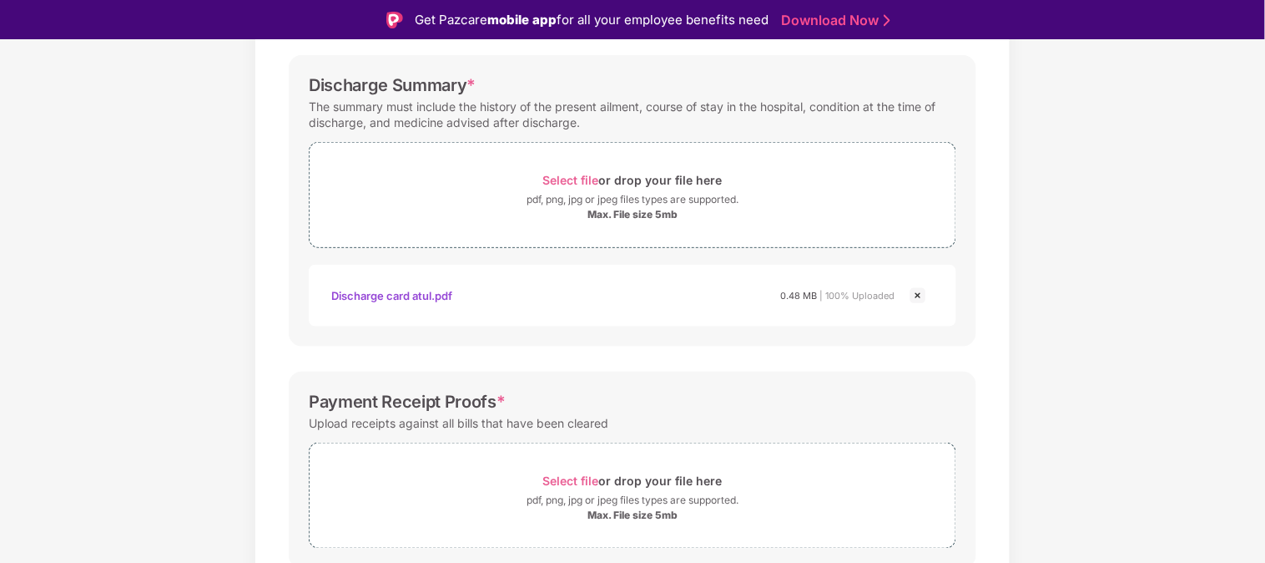
click at [916, 295] on img at bounding box center [918, 295] width 20 height 20
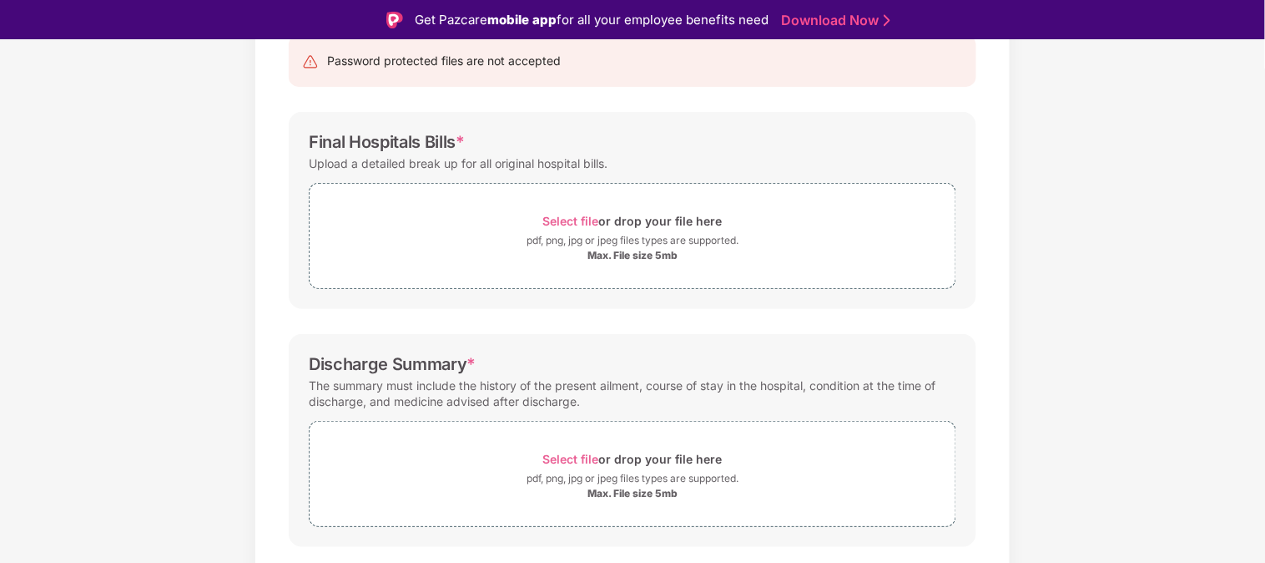
scroll to position [173, 0]
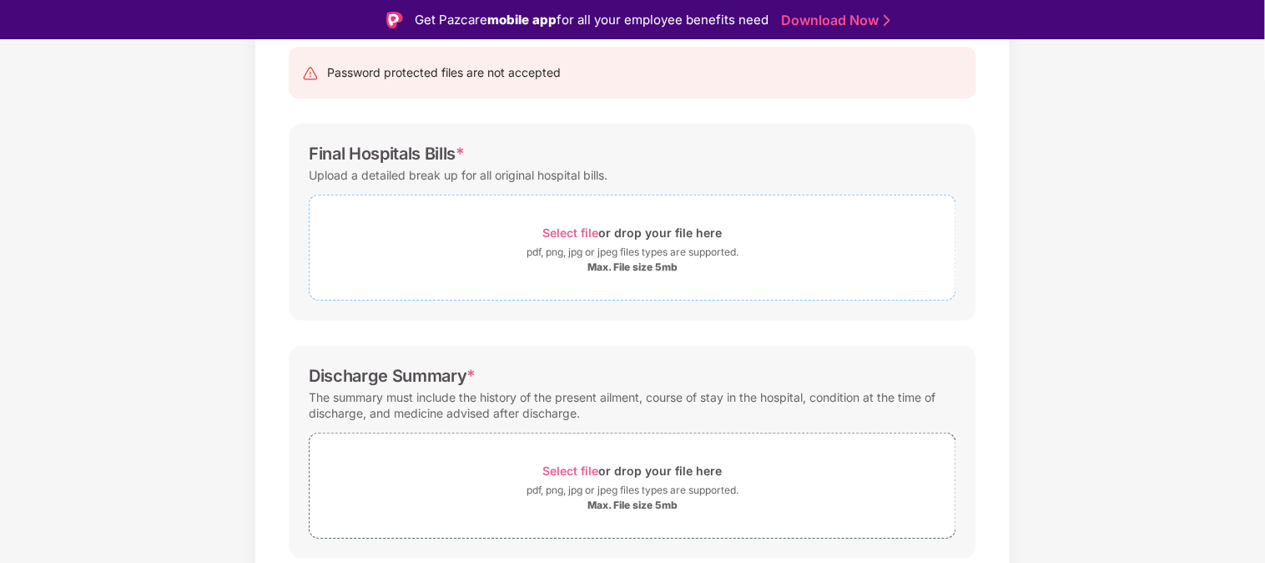
click at [554, 230] on span "Select file" at bounding box center [571, 232] width 56 height 14
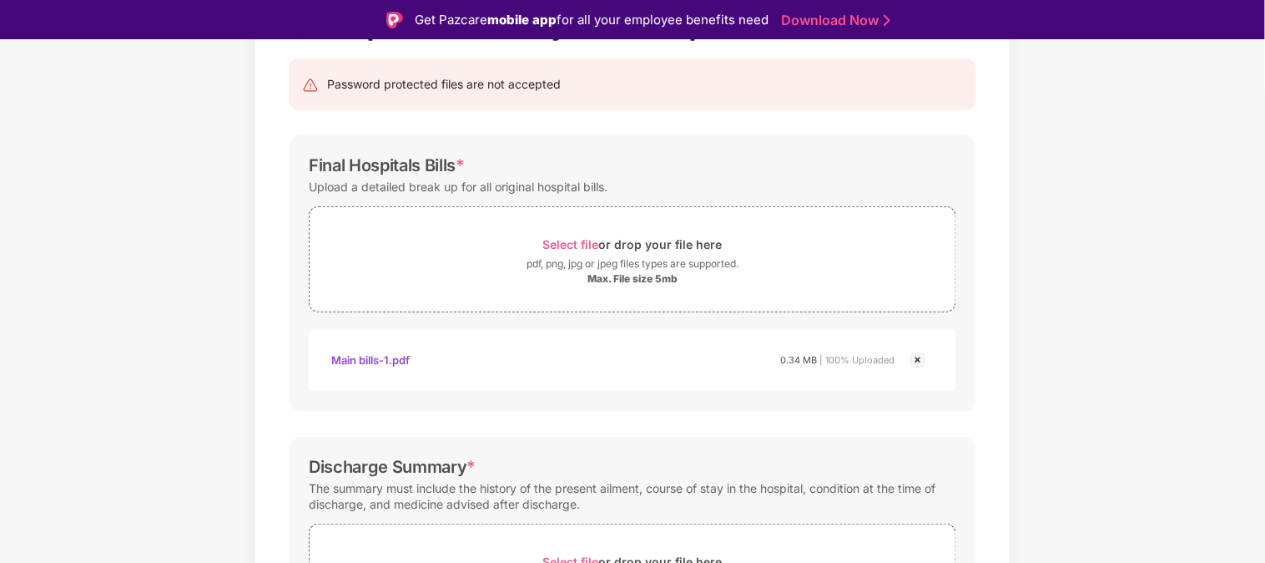
scroll to position [160, 0]
click at [578, 242] on span "Select file" at bounding box center [571, 245] width 56 height 14
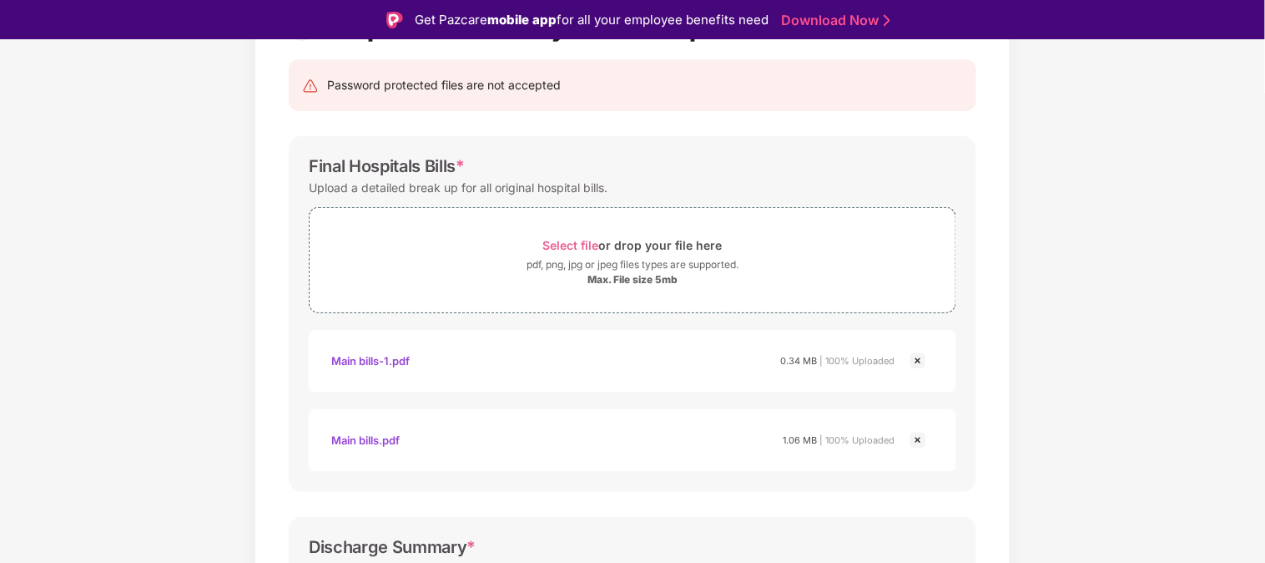
click at [918, 360] on img at bounding box center [918, 361] width 20 height 20
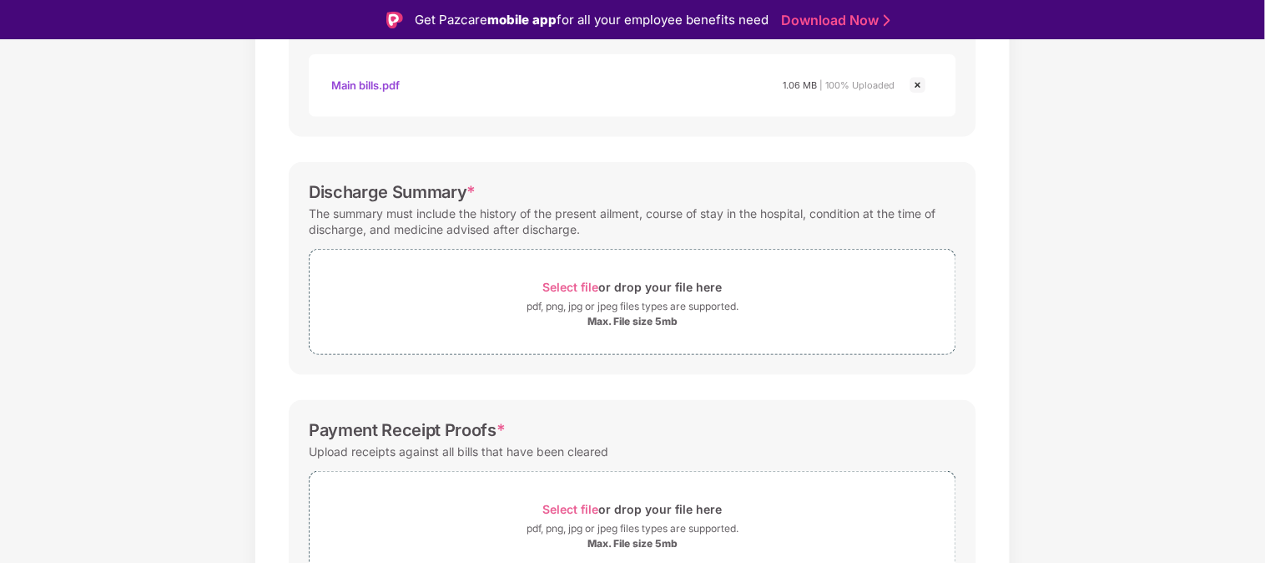
scroll to position [531, 0]
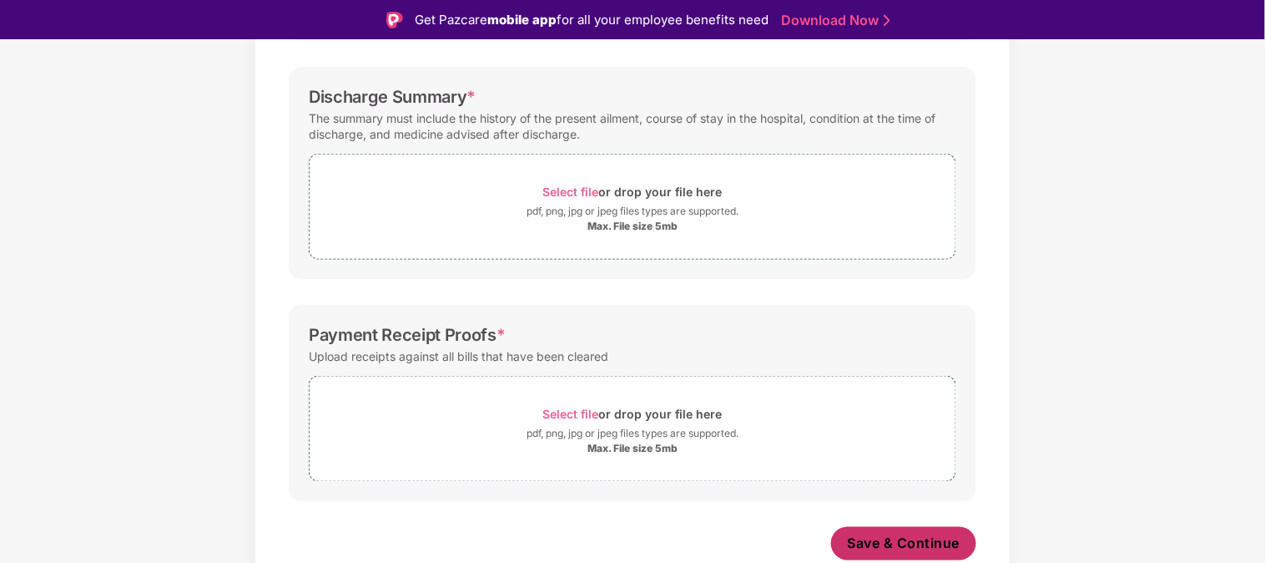
click at [883, 537] on span "Save & Continue" at bounding box center [904, 543] width 113 height 18
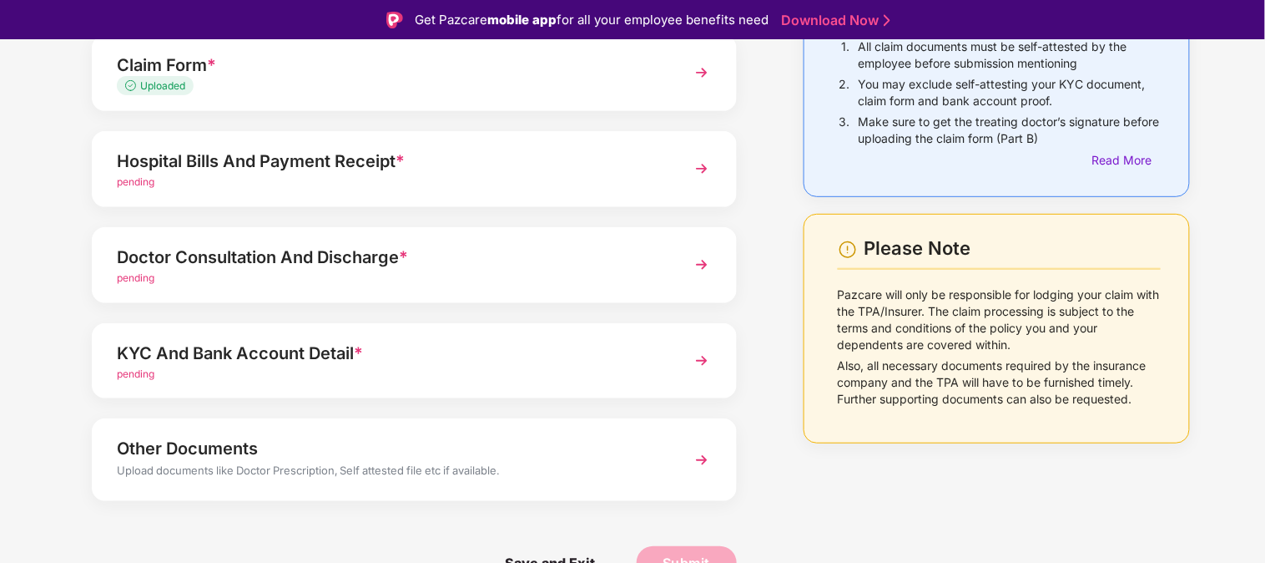
scroll to position [81, 0]
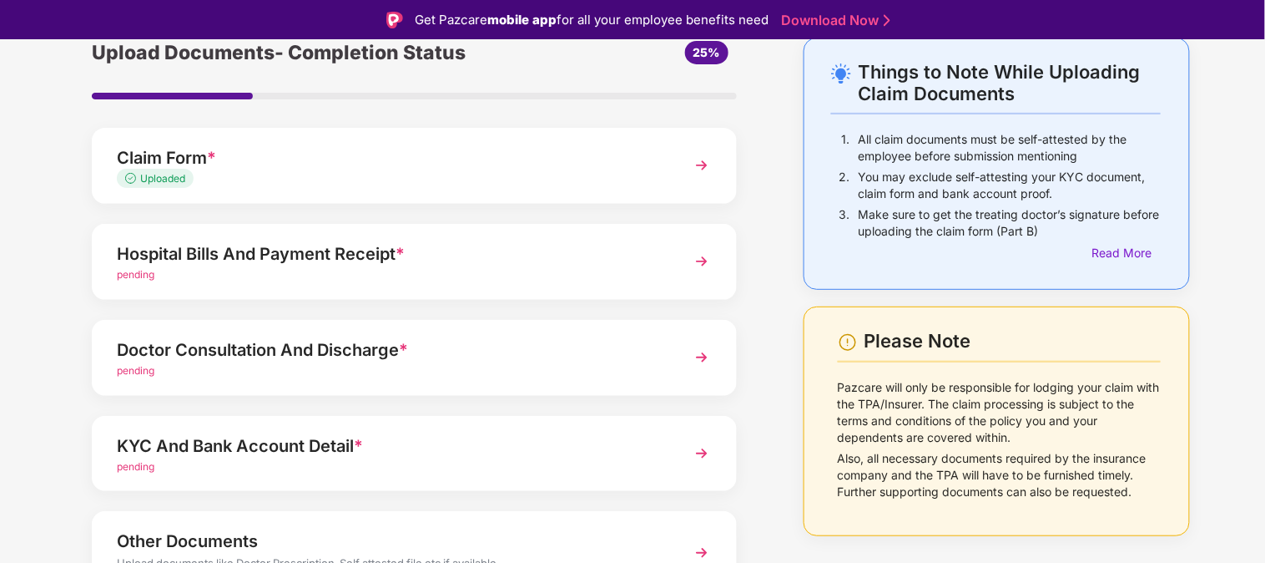
click at [596, 361] on div "Doctor Consultation And Discharge *" at bounding box center [389, 349] width 545 height 27
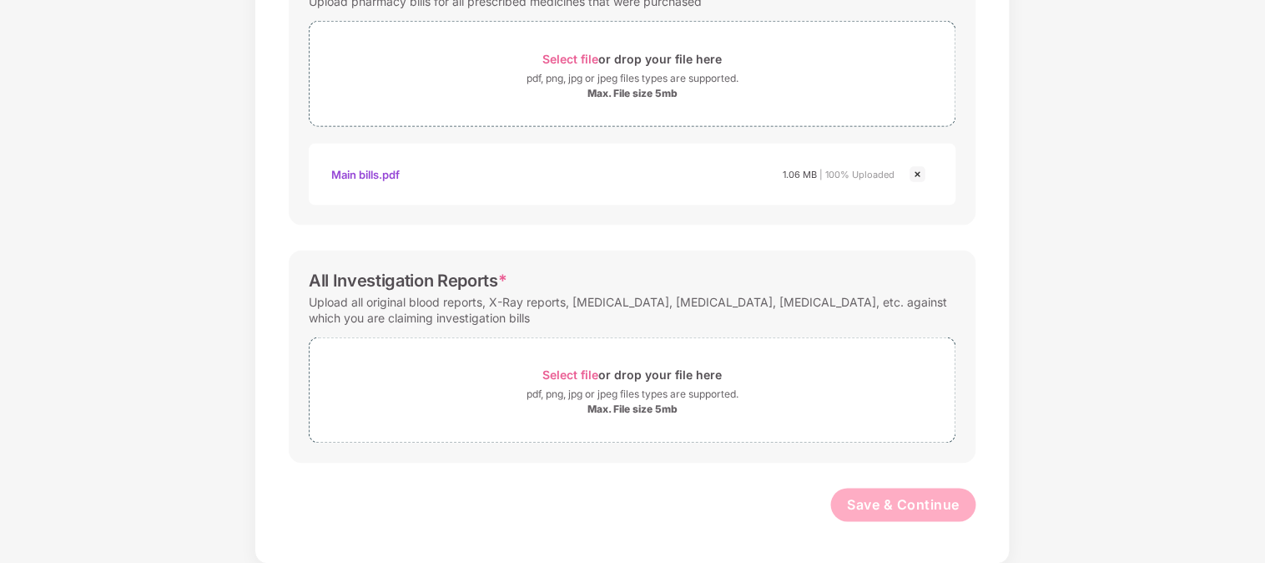
scroll to position [0, 0]
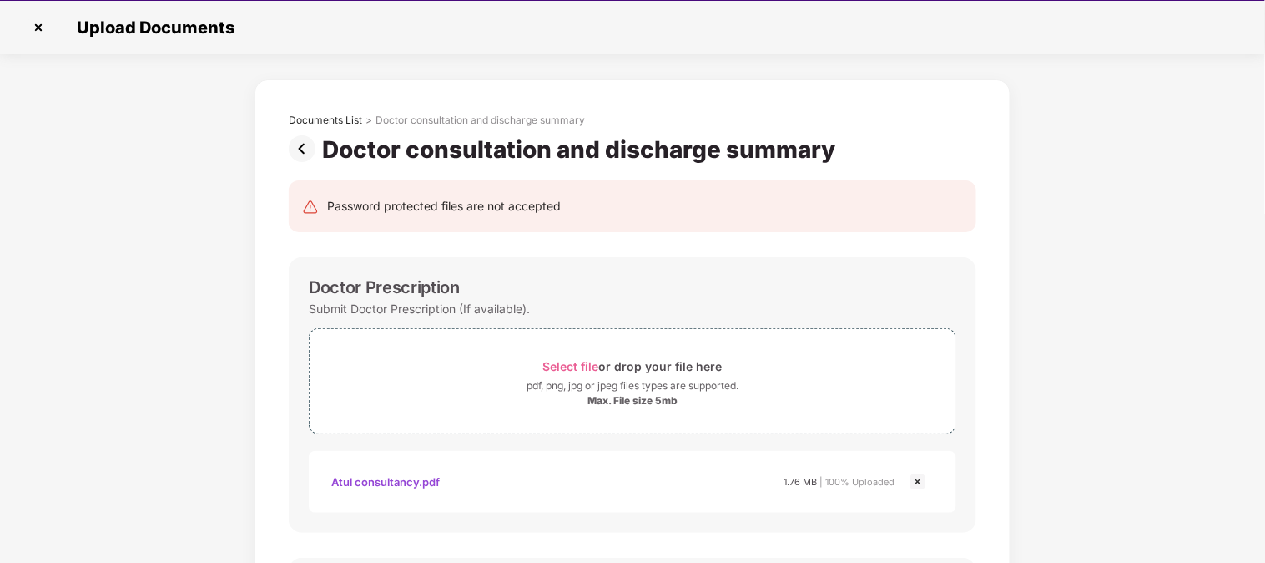
click at [392, 204] on div "Password protected files are not accepted" at bounding box center [444, 206] width 234 height 18
click at [303, 146] on img at bounding box center [305, 148] width 33 height 27
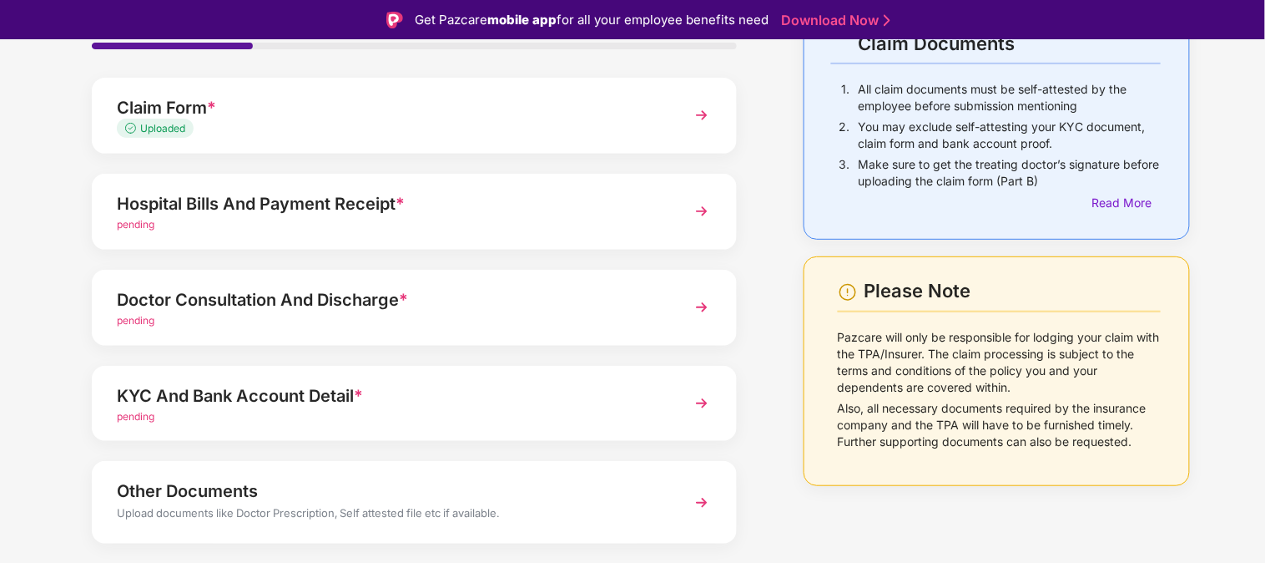
scroll to position [81, 0]
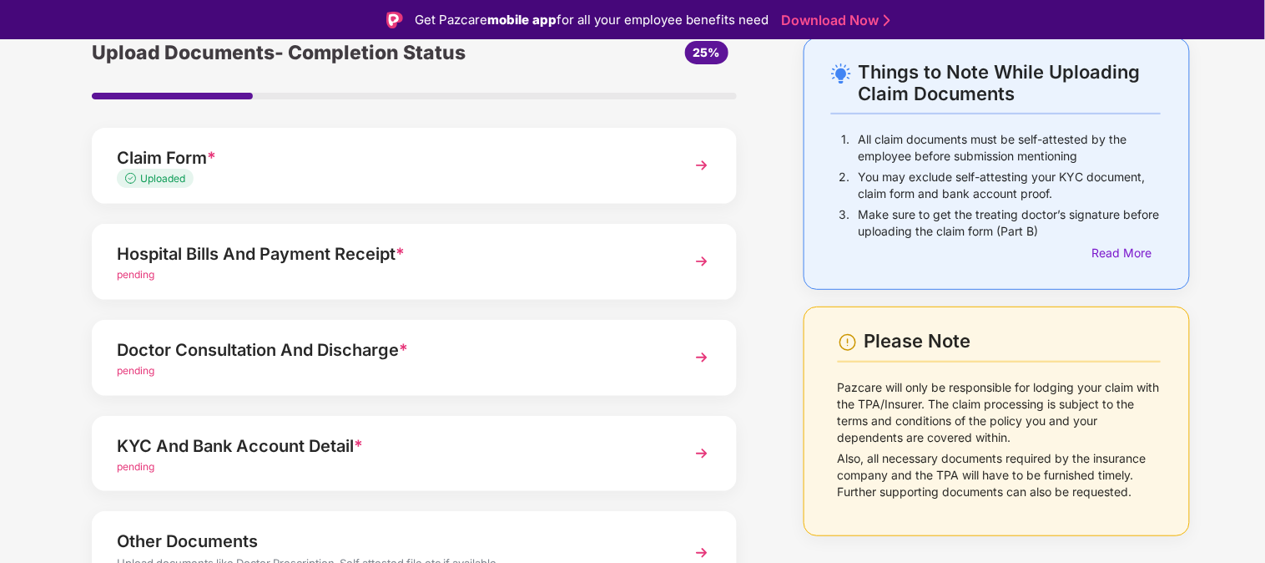
click at [290, 446] on div "KYC And Bank Account Detail *" at bounding box center [389, 445] width 545 height 27
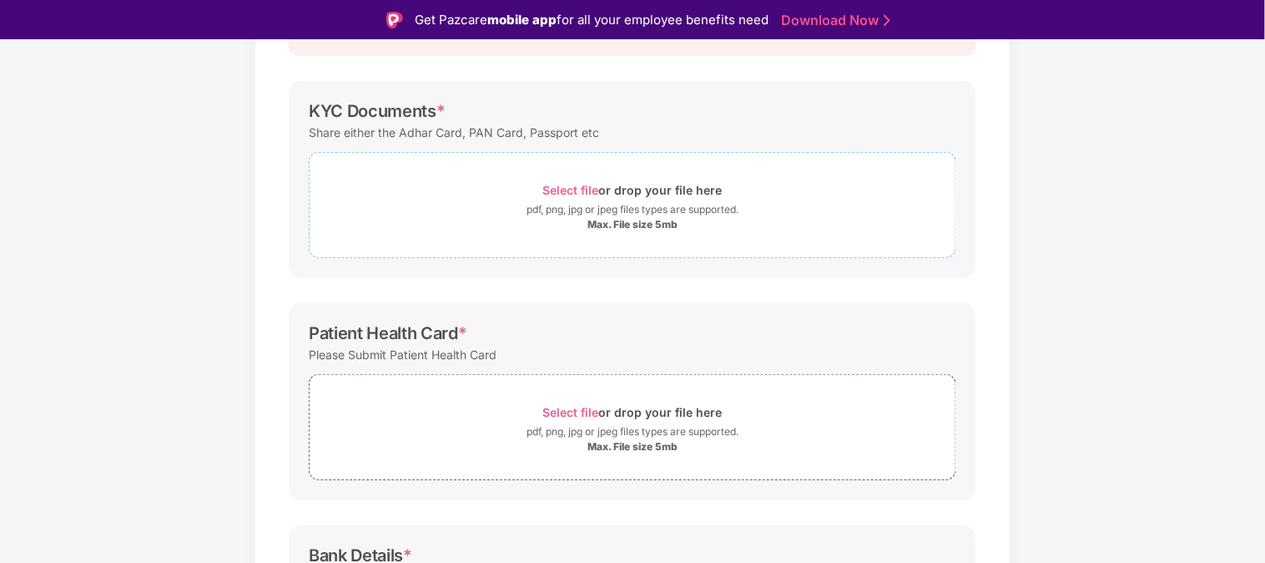
scroll to position [157, 0]
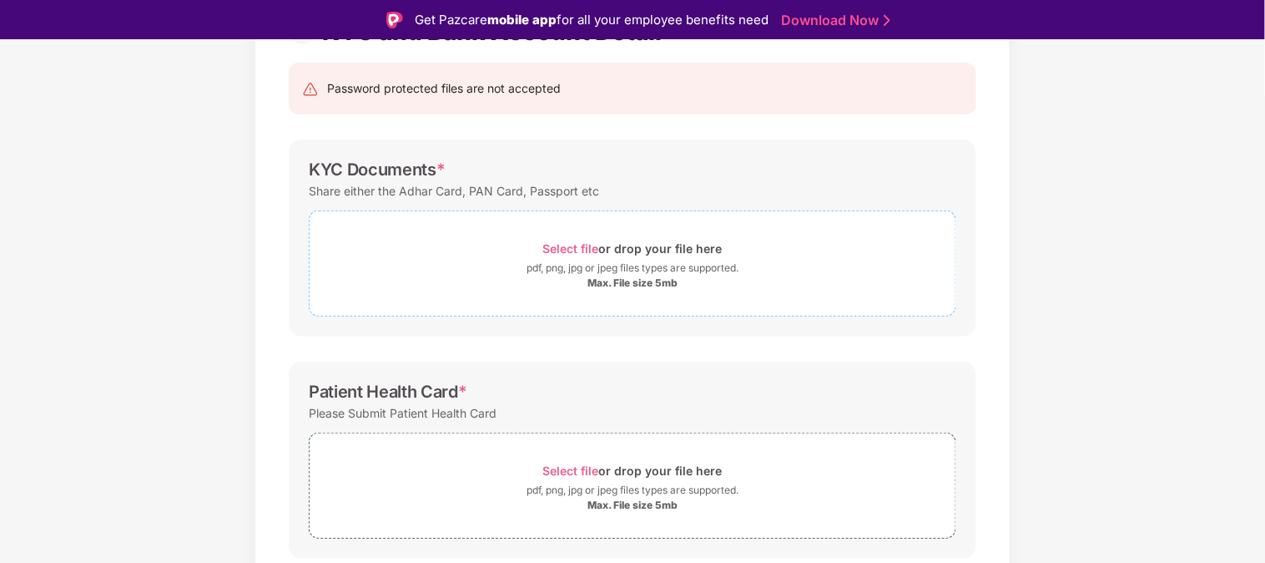
click at [568, 246] on span "Select file" at bounding box center [571, 248] width 56 height 14
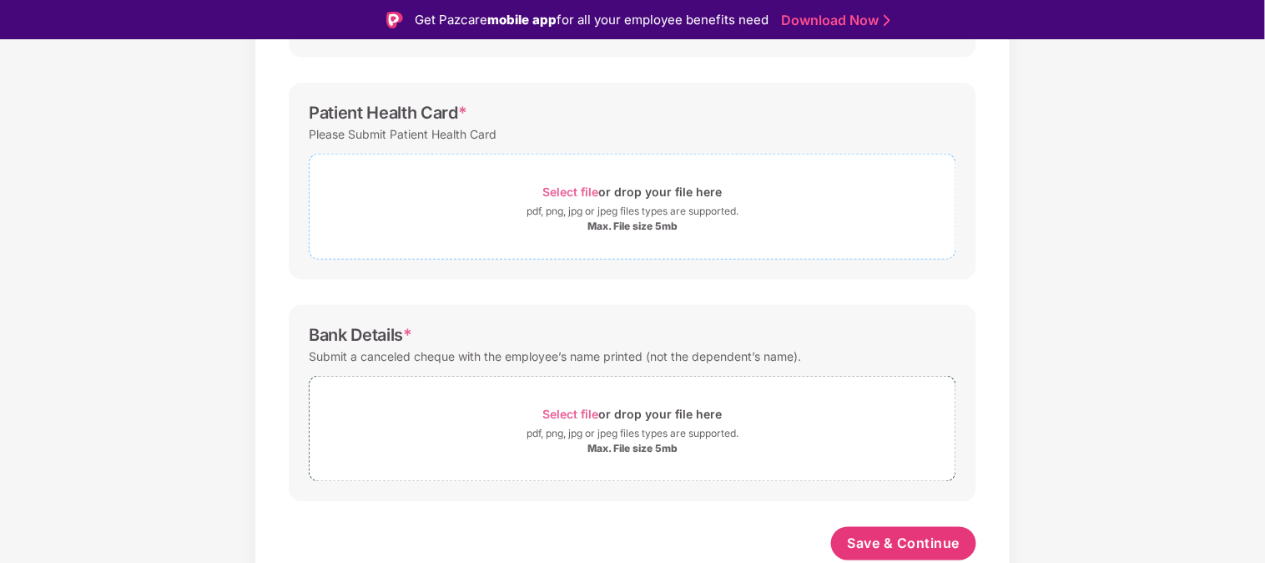
click at [562, 187] on span "Select file" at bounding box center [571, 191] width 56 height 14
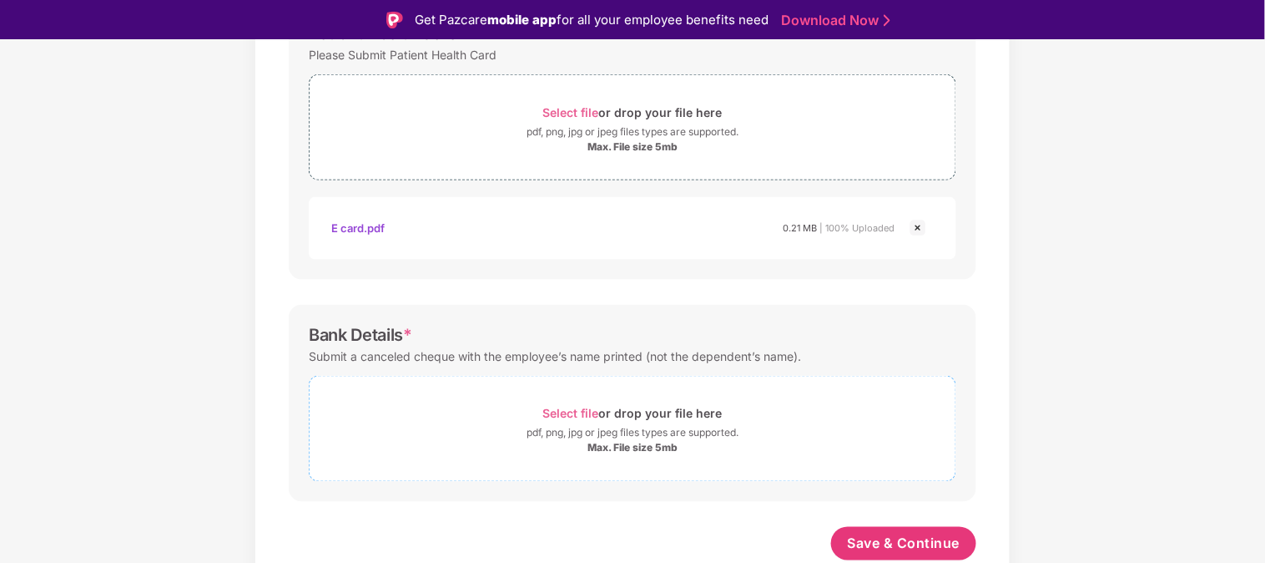
scroll to position [594, 0]
click at [563, 409] on span "Select file" at bounding box center [571, 413] width 56 height 14
click at [583, 409] on span "Select file" at bounding box center [571, 413] width 56 height 14
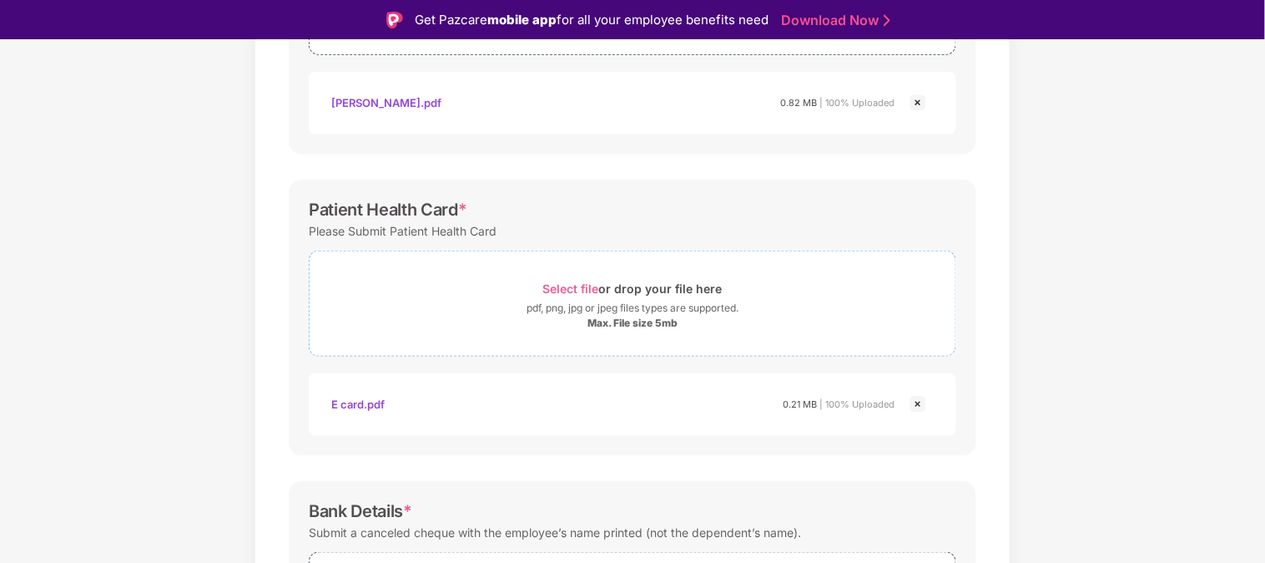
scroll to position [673, 0]
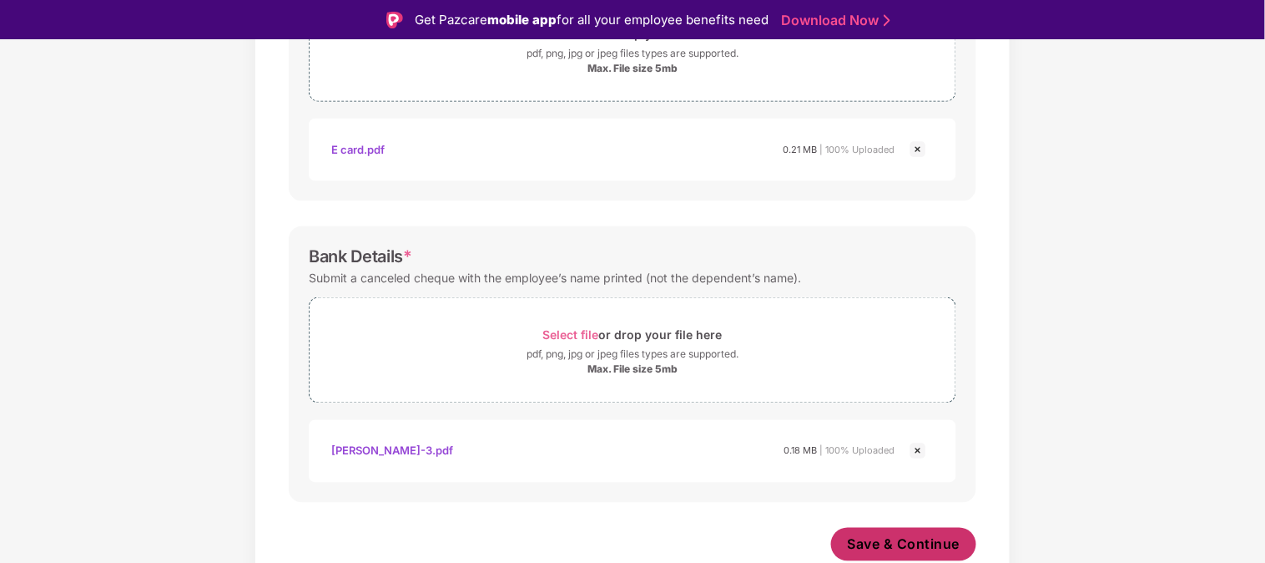
click at [879, 545] on span "Save & Continue" at bounding box center [904, 544] width 113 height 18
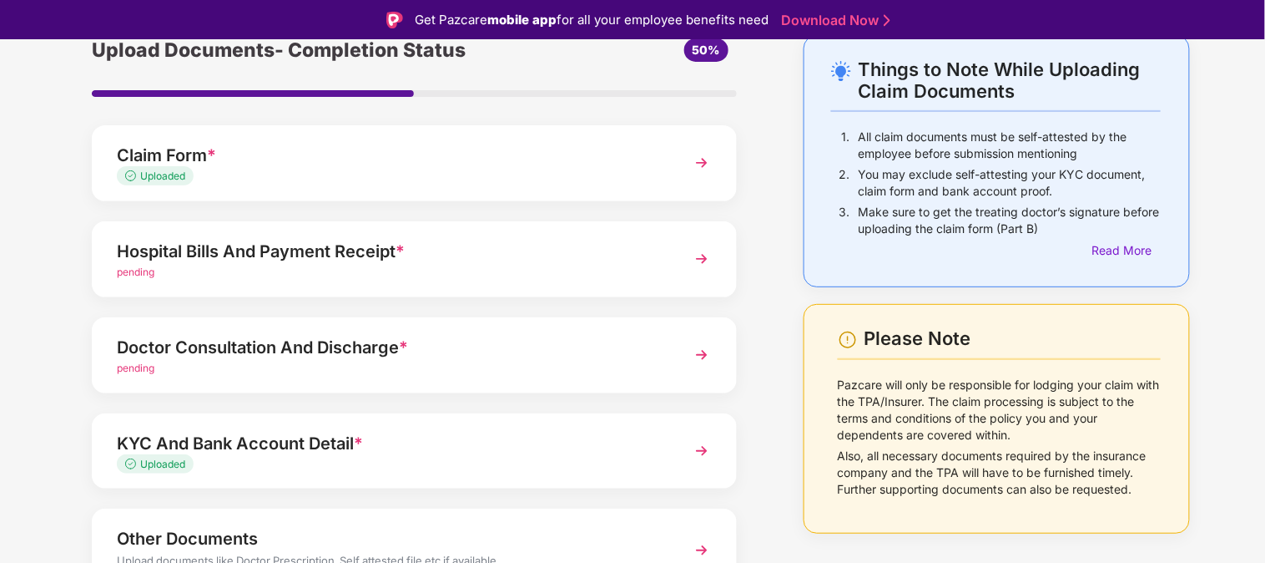
scroll to position [81, 0]
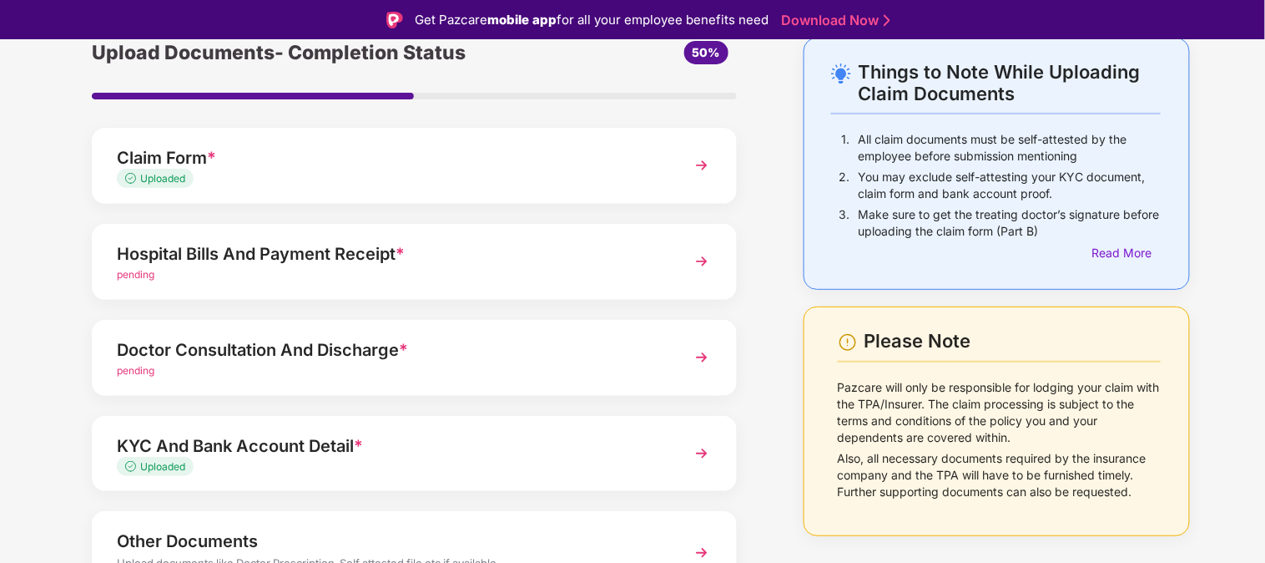
click at [359, 251] on div "Hospital Bills And Payment Receipt *" at bounding box center [389, 253] width 545 height 27
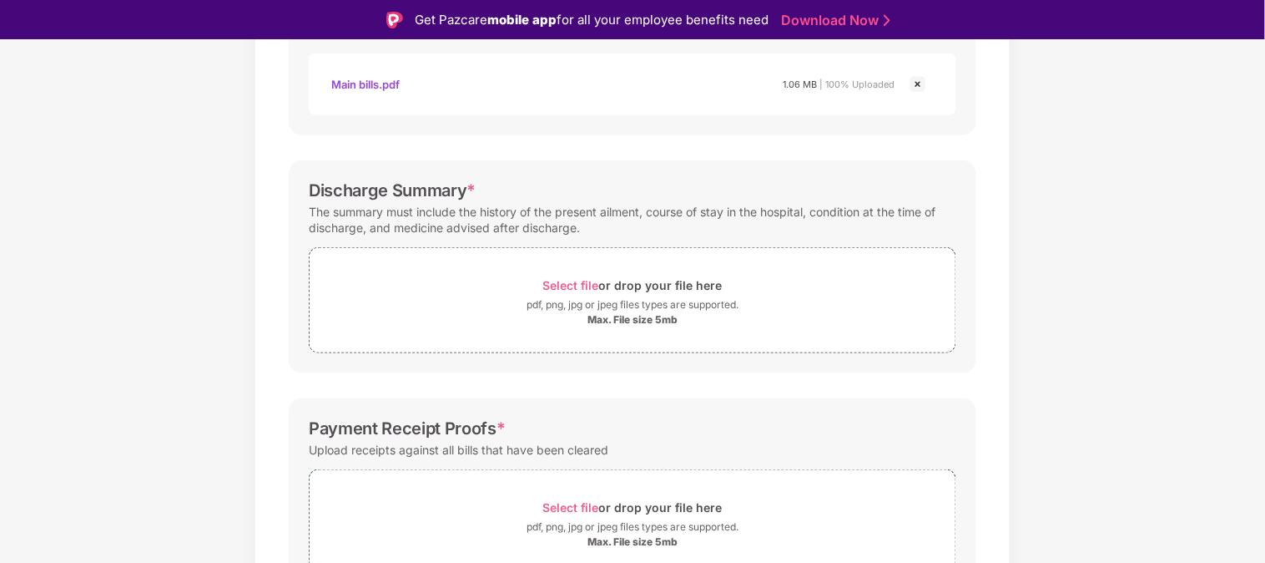
scroll to position [452, 0]
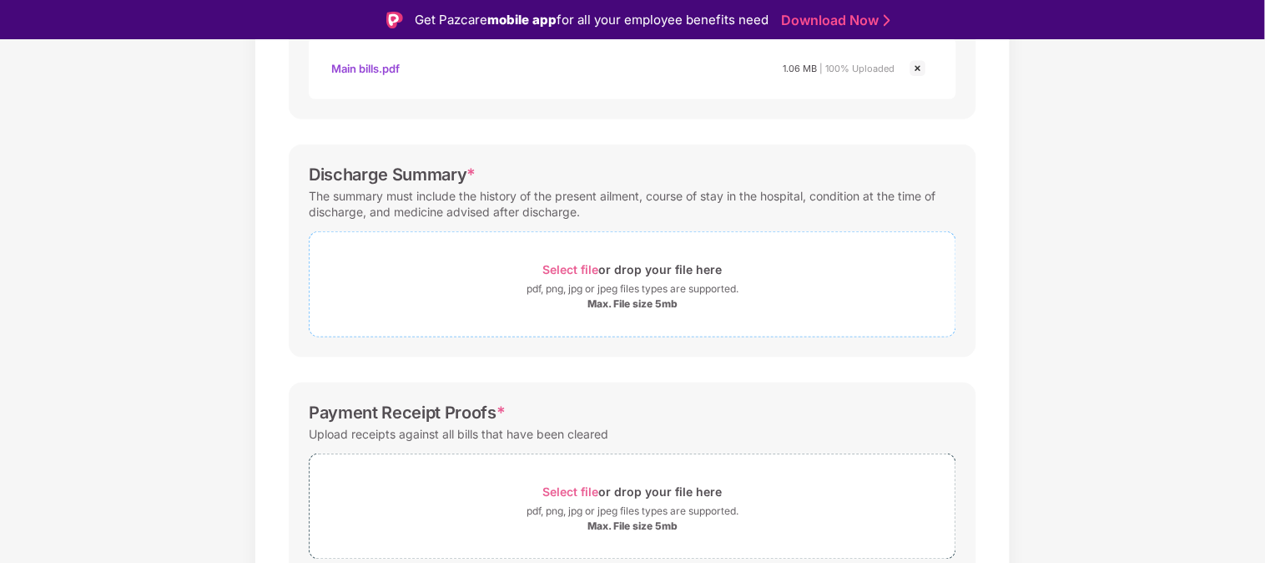
click at [568, 265] on span "Select file" at bounding box center [571, 269] width 56 height 14
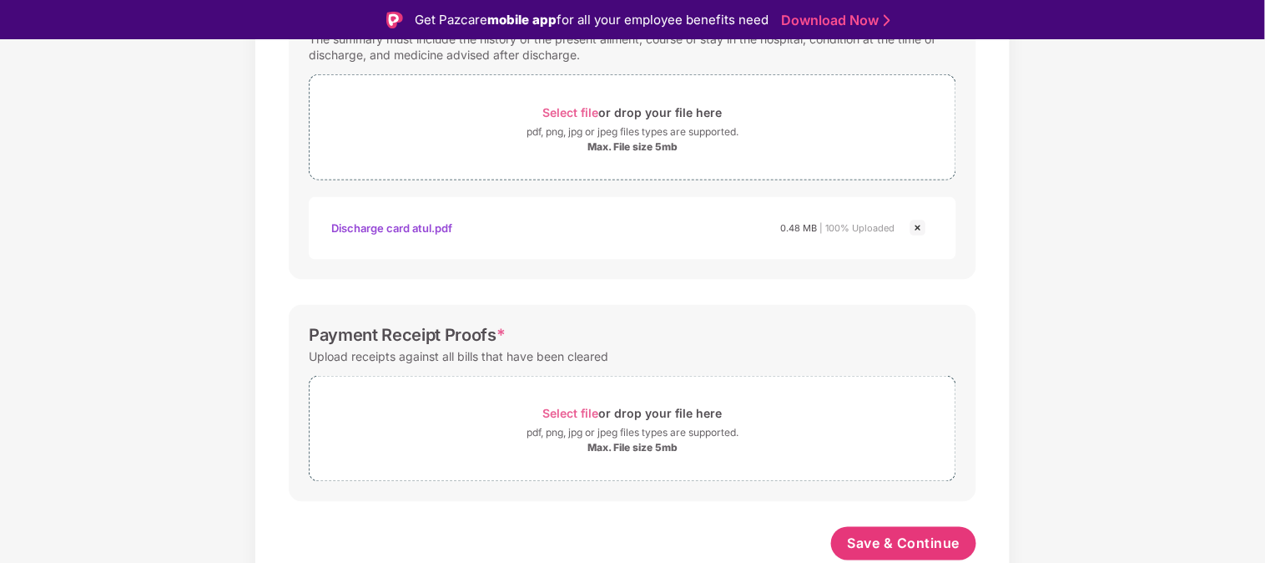
scroll to position [609, 0]
click at [576, 413] on span "Select file" at bounding box center [571, 413] width 56 height 14
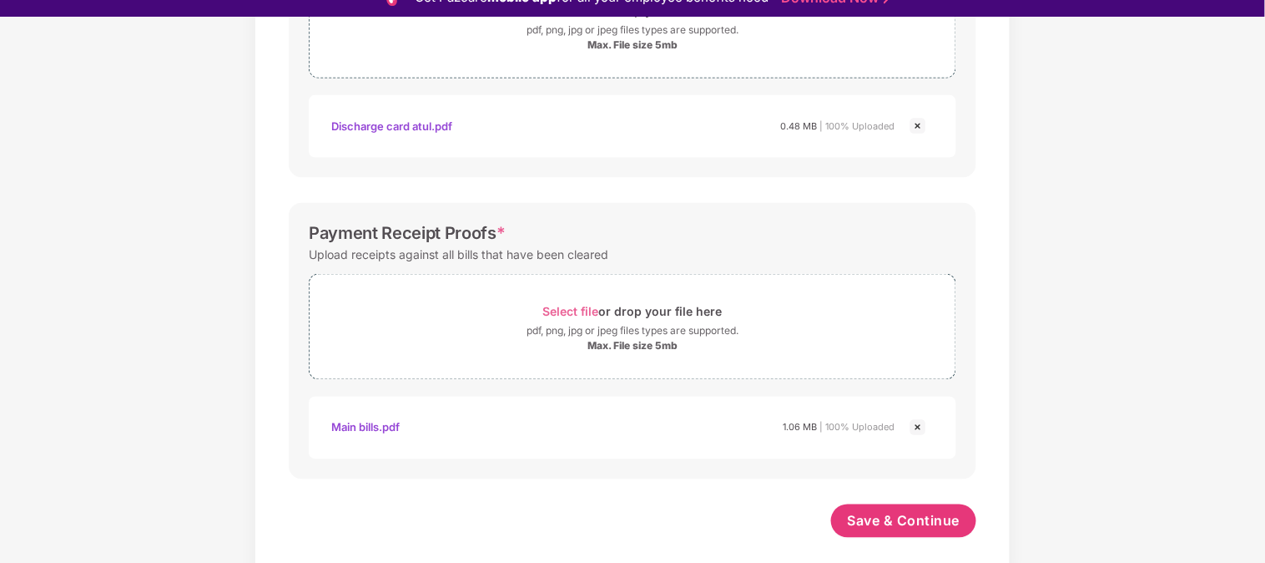
scroll to position [39, 0]
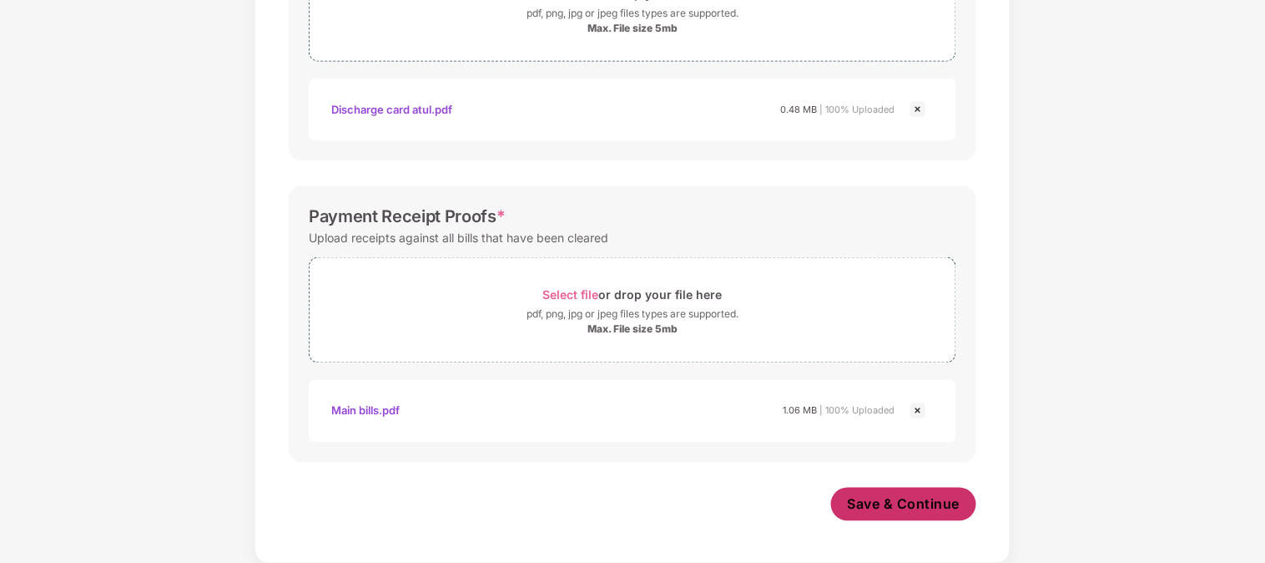
click at [885, 495] on span "Save & Continue" at bounding box center [904, 504] width 113 height 18
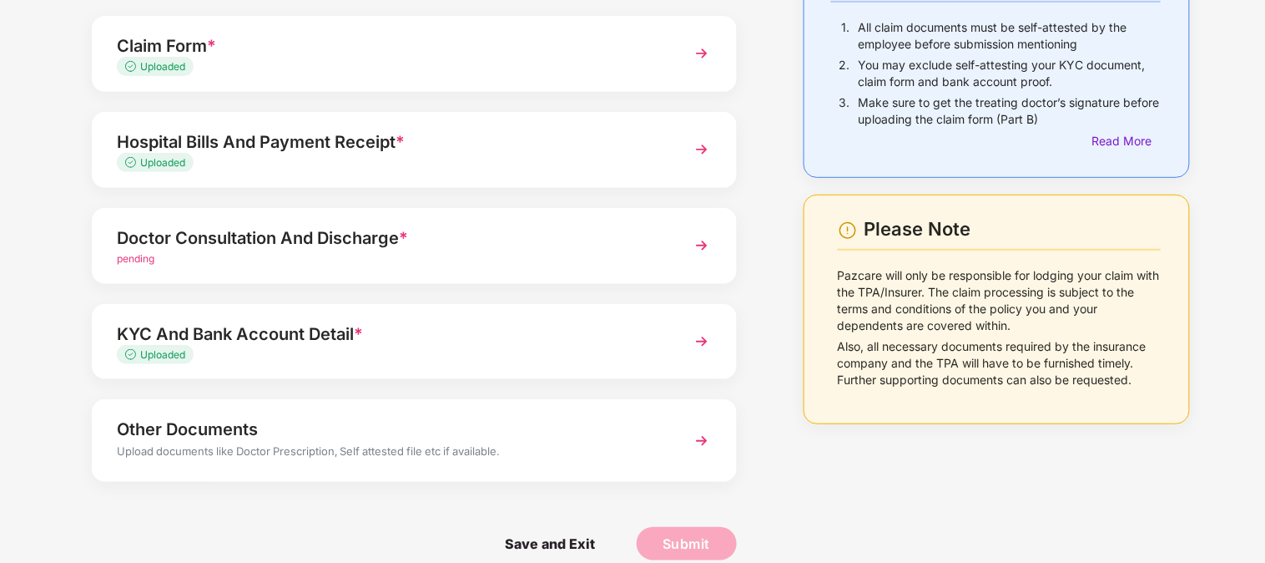
scroll to position [174, 0]
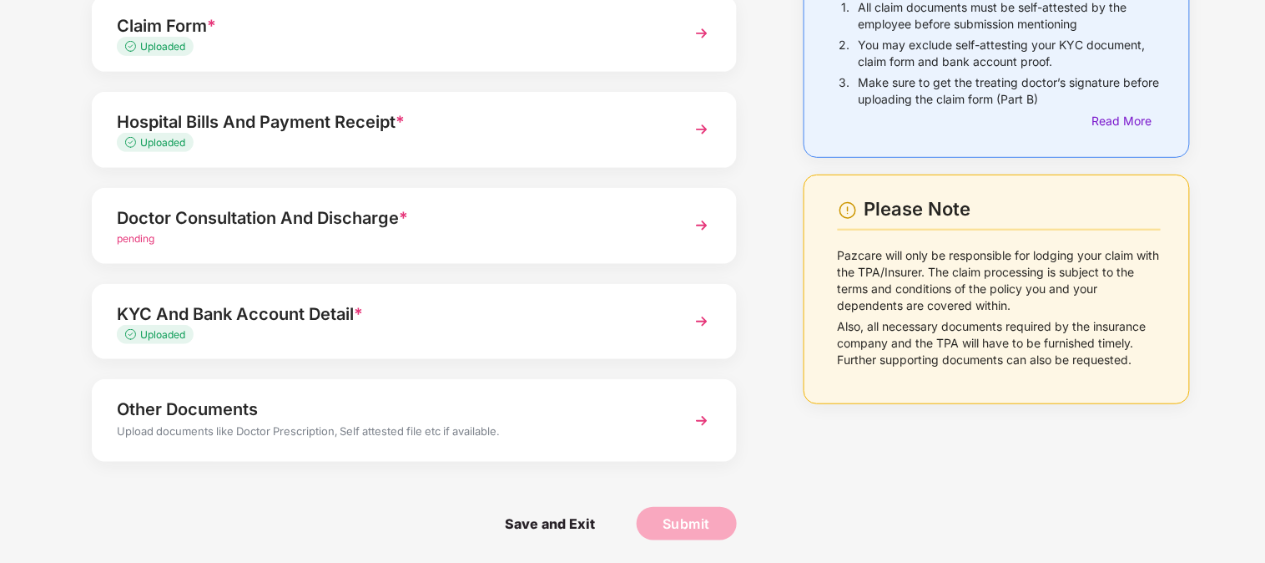
click at [278, 224] on div "Doctor Consultation And Discharge *" at bounding box center [389, 217] width 545 height 27
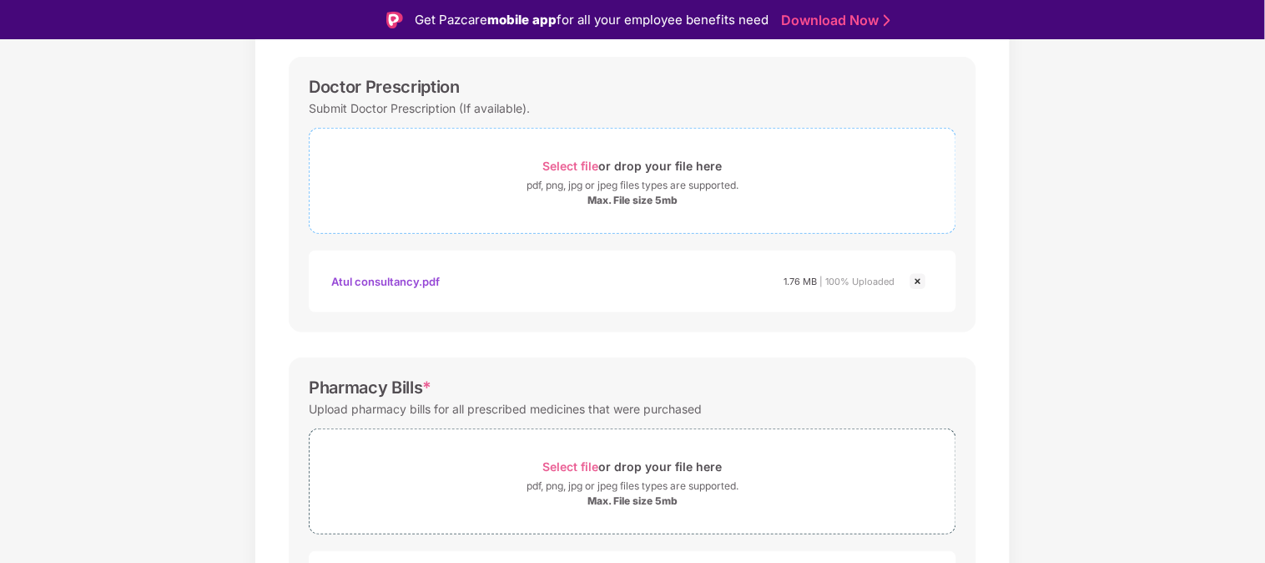
scroll to position [237, 0]
click at [571, 173] on span "Select file" at bounding box center [571, 168] width 56 height 14
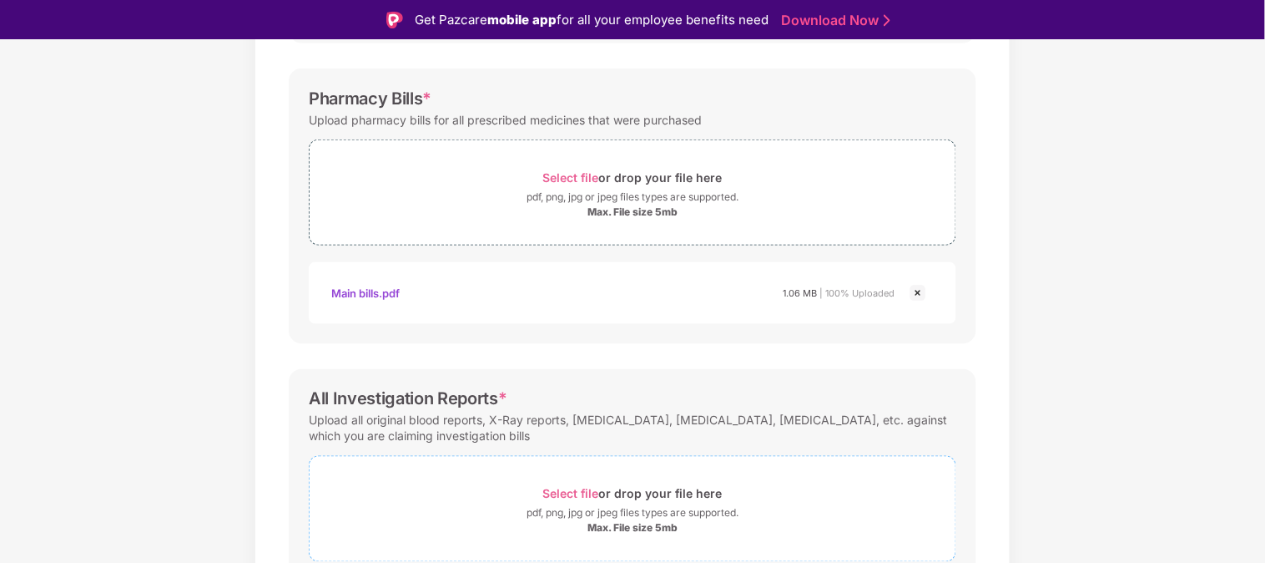
scroll to position [688, 0]
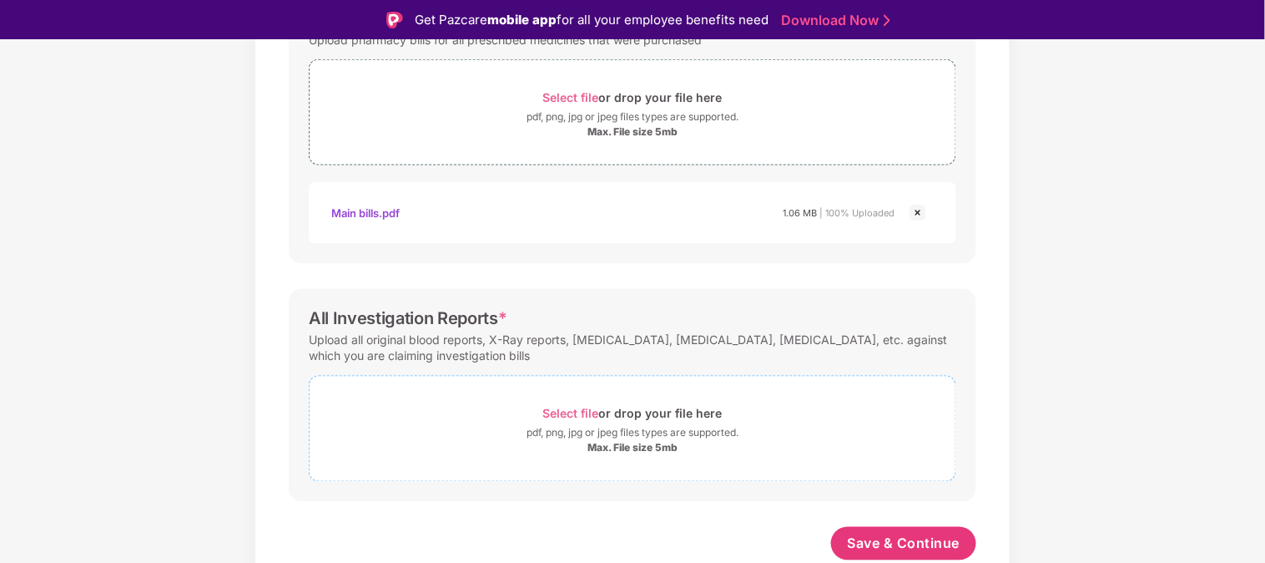
click at [585, 412] on span "Select file" at bounding box center [571, 413] width 56 height 14
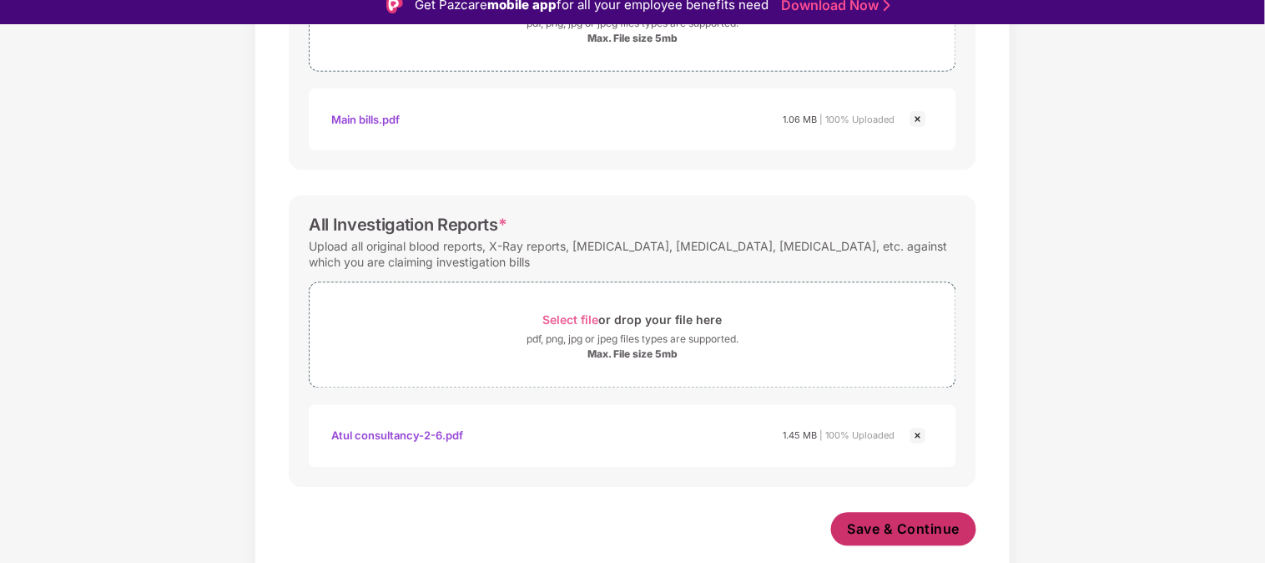
scroll to position [0, 0]
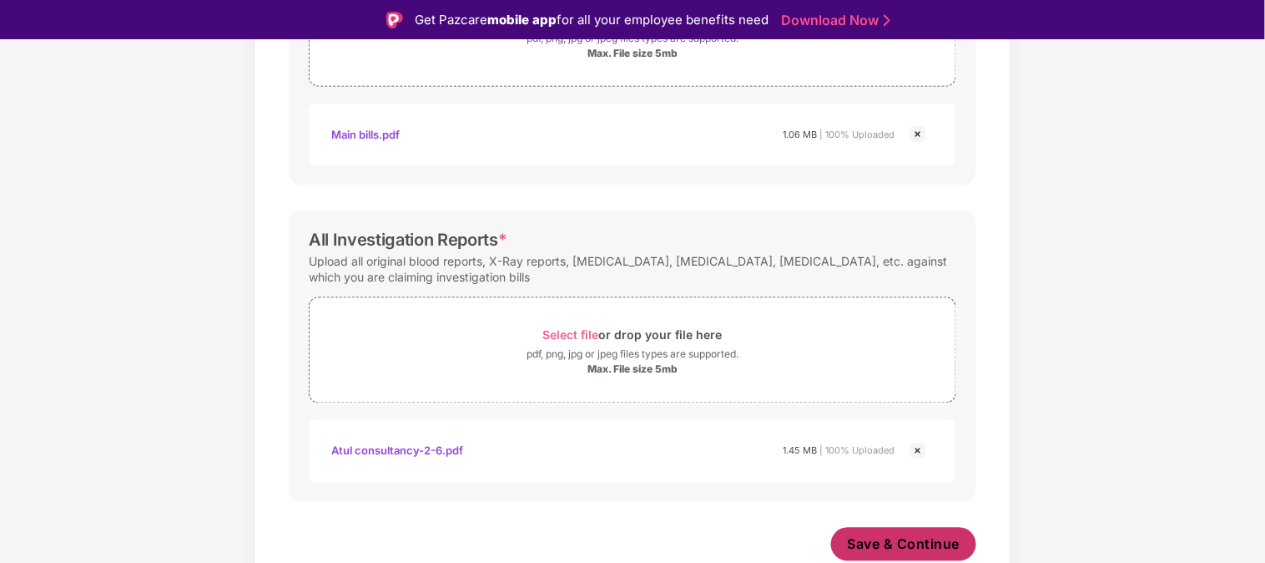
click at [911, 538] on span "Save & Continue" at bounding box center [904, 544] width 113 height 18
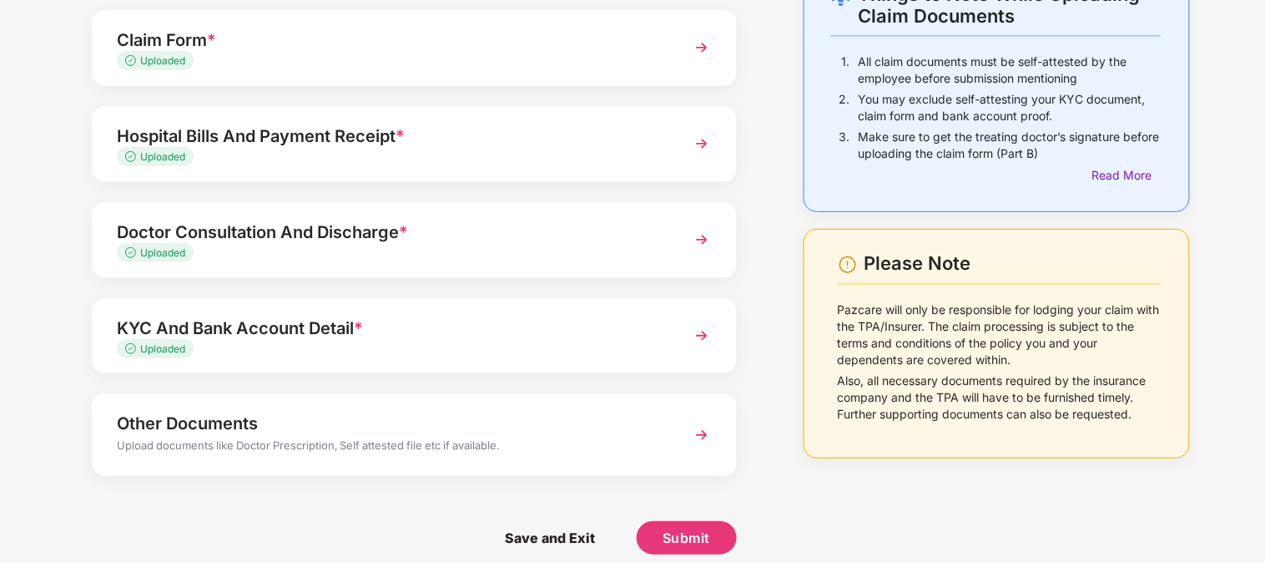
scroll to position [134, 0]
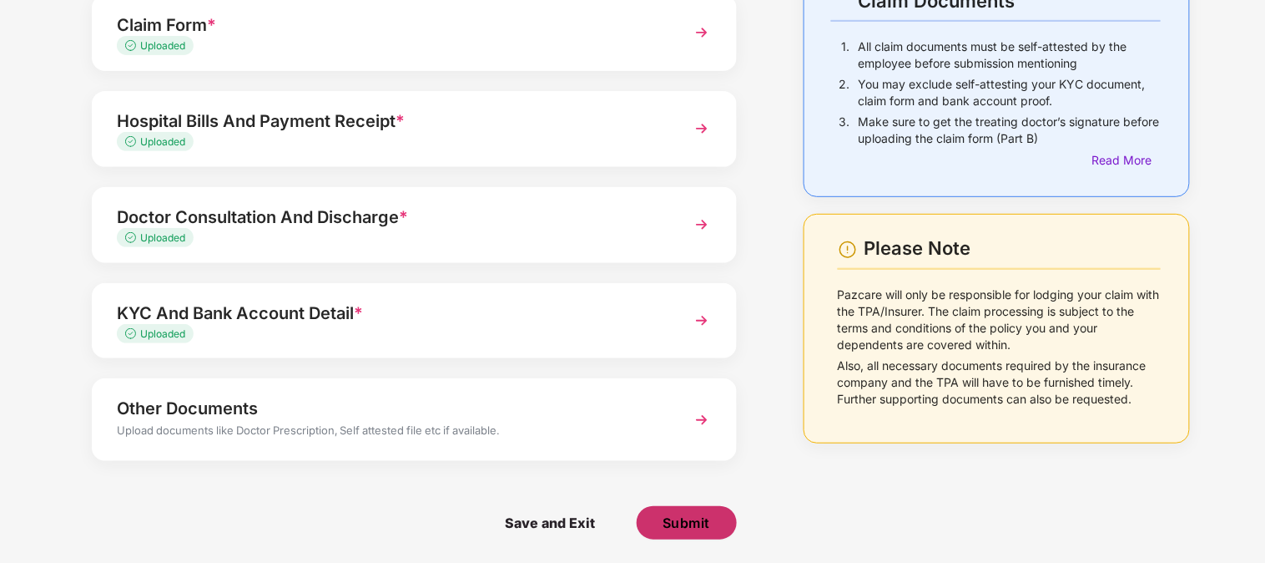
click at [669, 520] on span "Submit" at bounding box center [687, 522] width 48 height 18
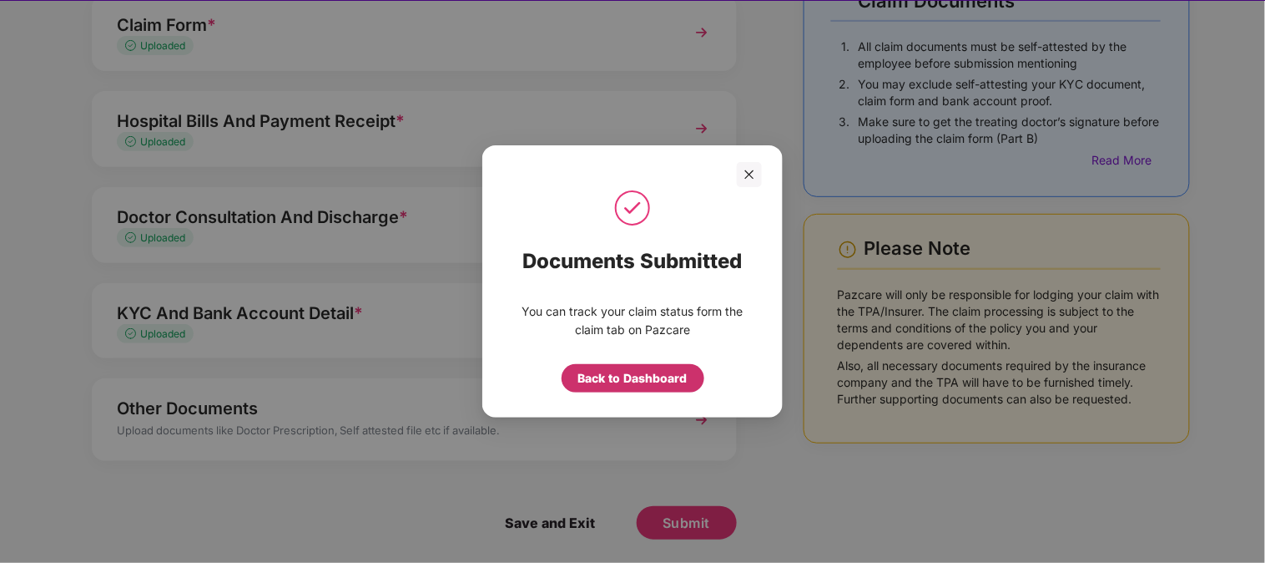
click at [653, 379] on div "Back to Dashboard" at bounding box center [632, 378] width 109 height 18
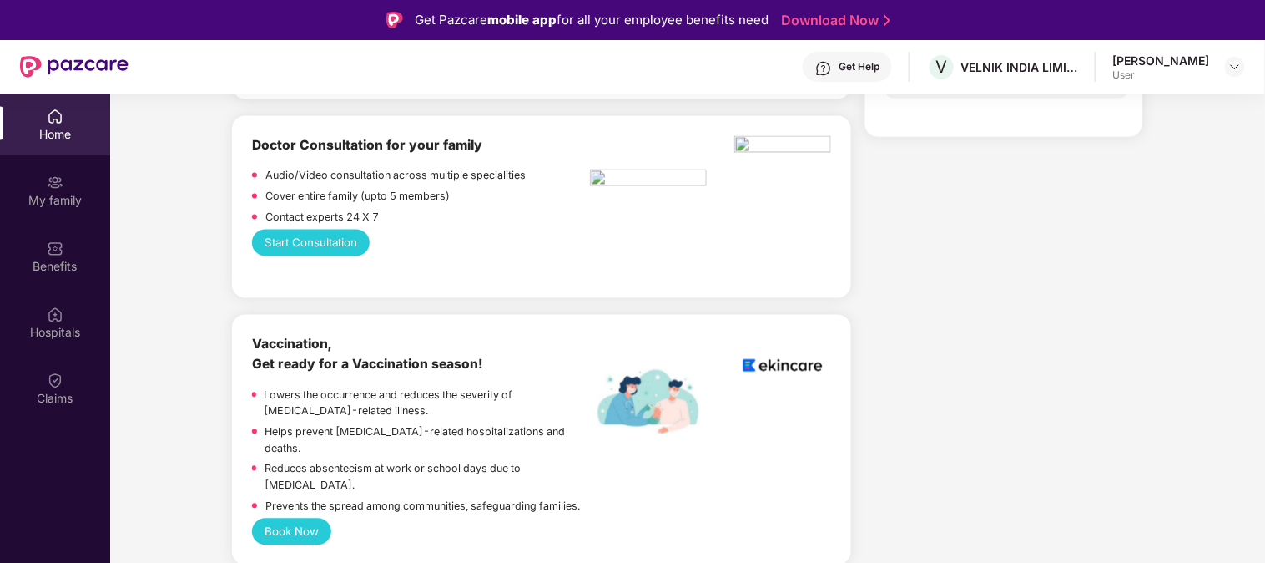
scroll to position [411, 0]
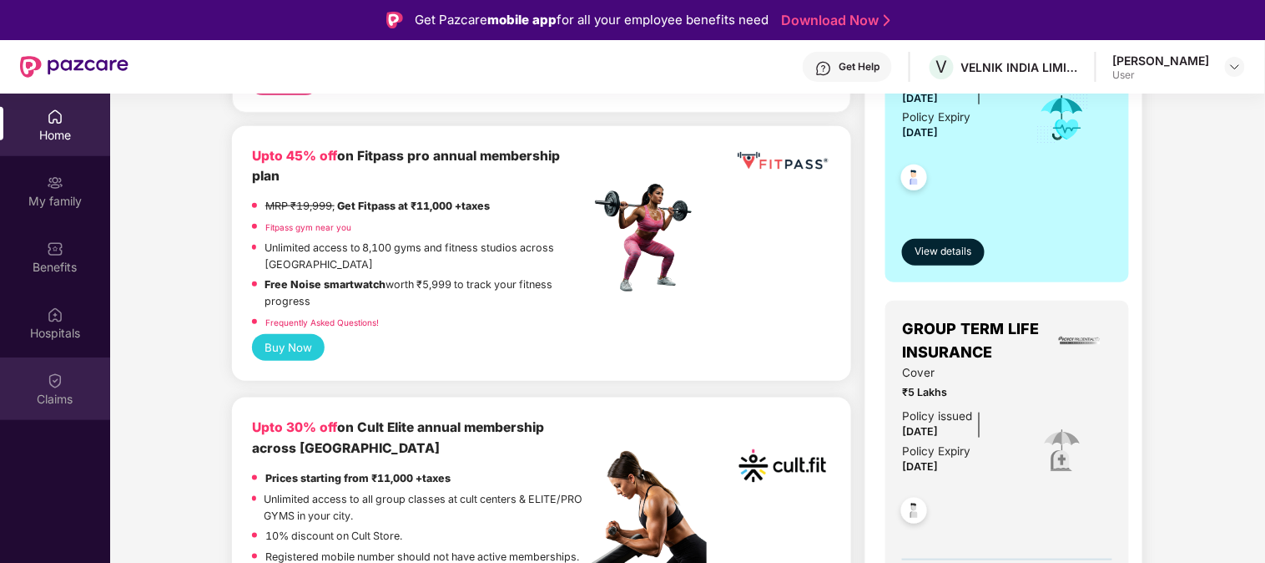
click at [61, 386] on img at bounding box center [55, 380] width 17 height 17
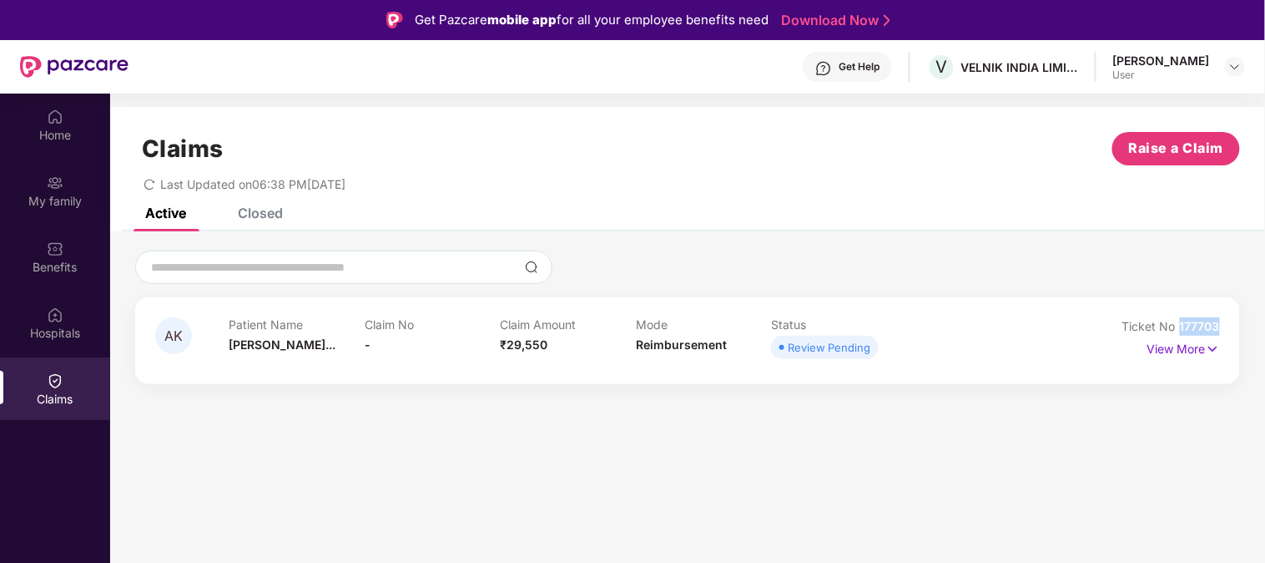
drag, startPoint x: 1179, startPoint y: 322, endPoint x: 1237, endPoint y: 326, distance: 57.7
click at [1237, 326] on div "AK Patient Name [PERSON_NAME]... Claim No - Claim Amount ₹29,550 Mode Reimburse…" at bounding box center [687, 340] width 1105 height 87
copy span "177703"
click at [1230, 68] on img at bounding box center [1235, 66] width 13 height 13
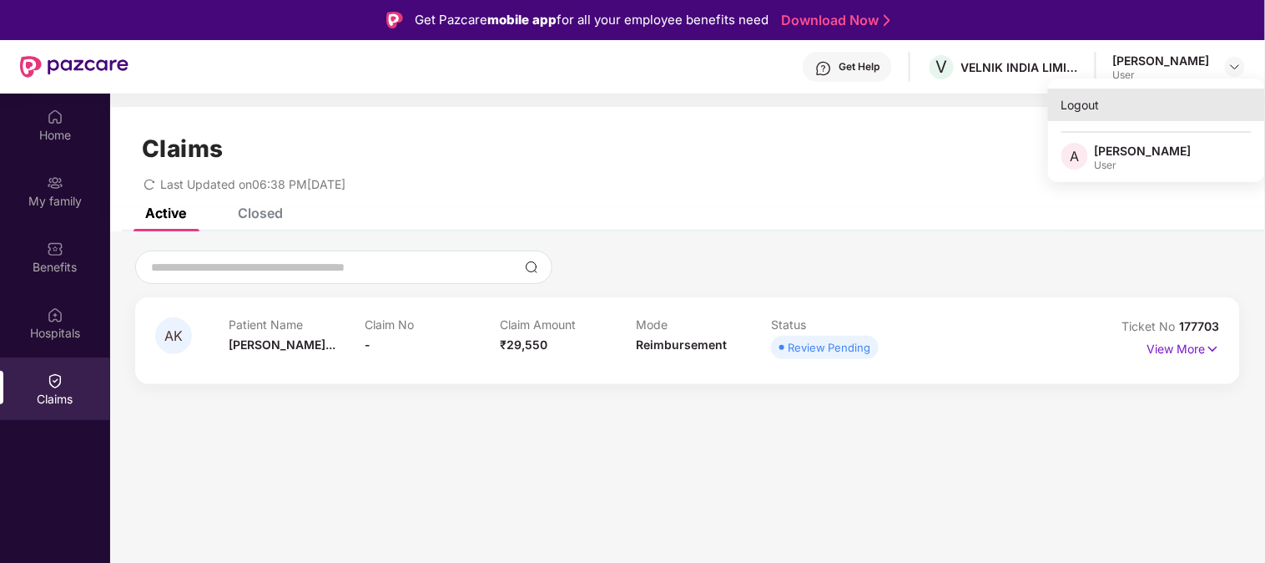
click at [1078, 108] on div "Logout" at bounding box center [1156, 104] width 217 height 33
